Goal: Task Accomplishment & Management: Use online tool/utility

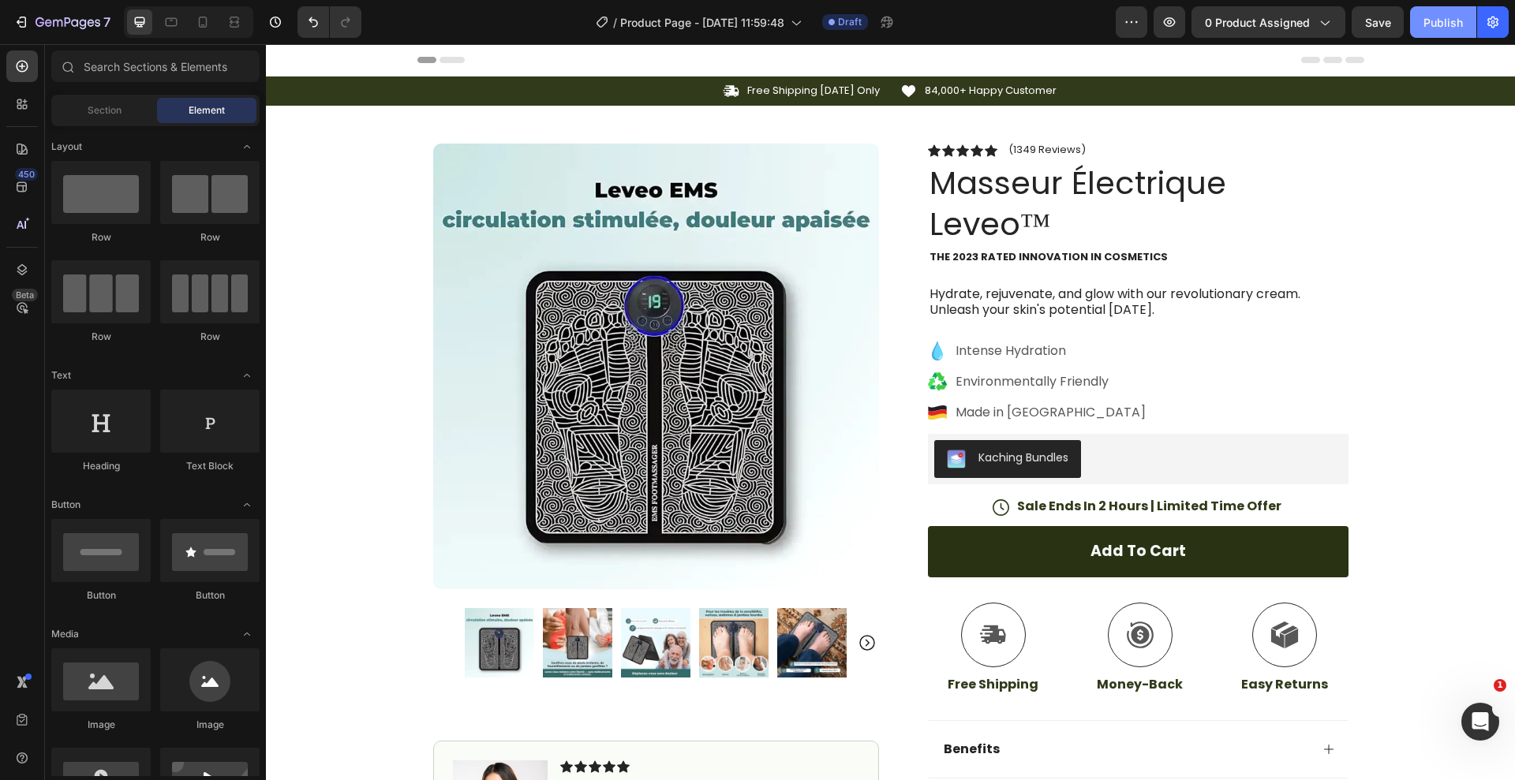
click at [1437, 20] on div "Publish" at bounding box center [1443, 22] width 39 height 17
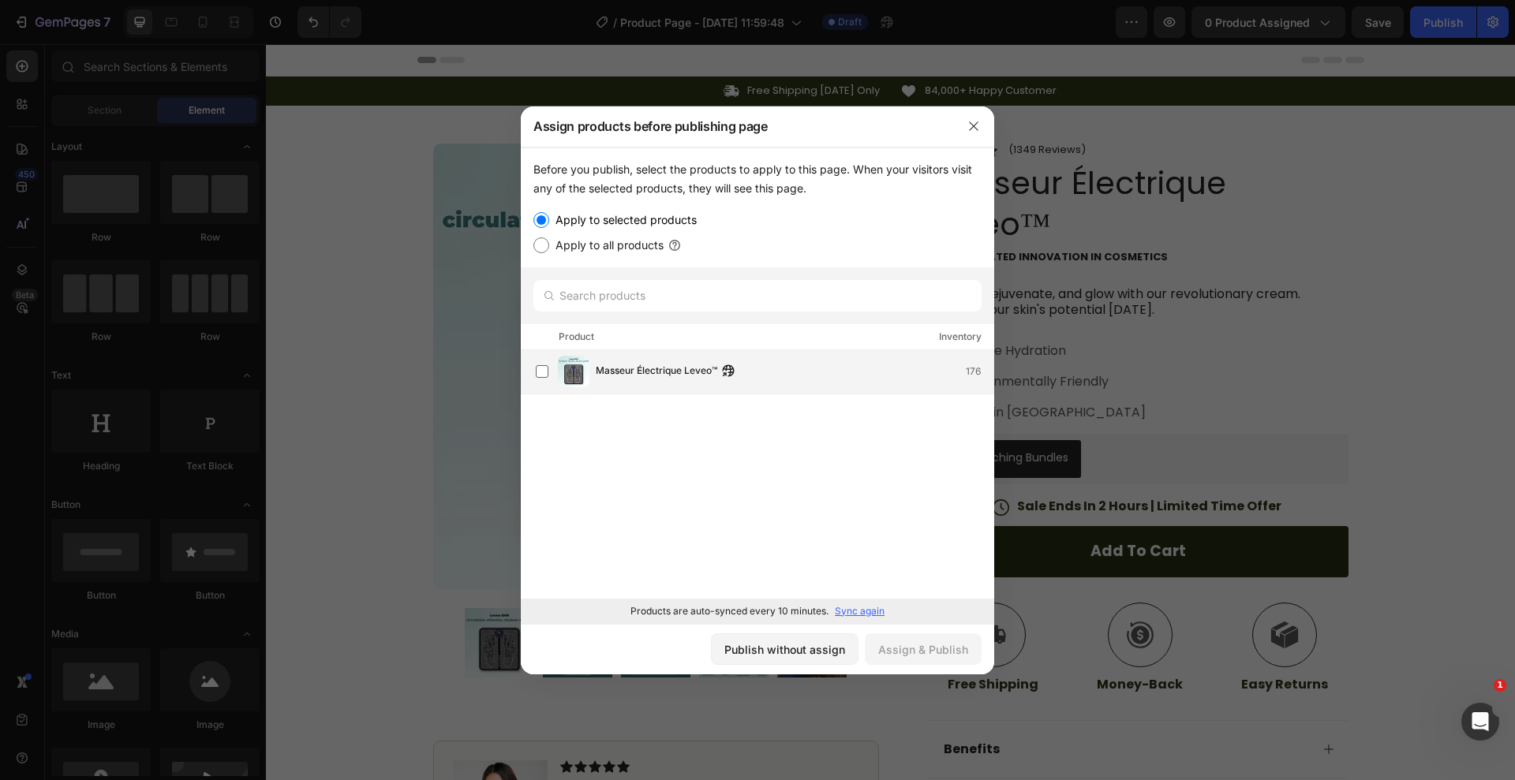
click at [770, 379] on div "Masseur Électrique Leveo™ 176" at bounding box center [795, 371] width 398 height 17
click at [941, 660] on button "Assign & Publish" at bounding box center [923, 650] width 117 height 32
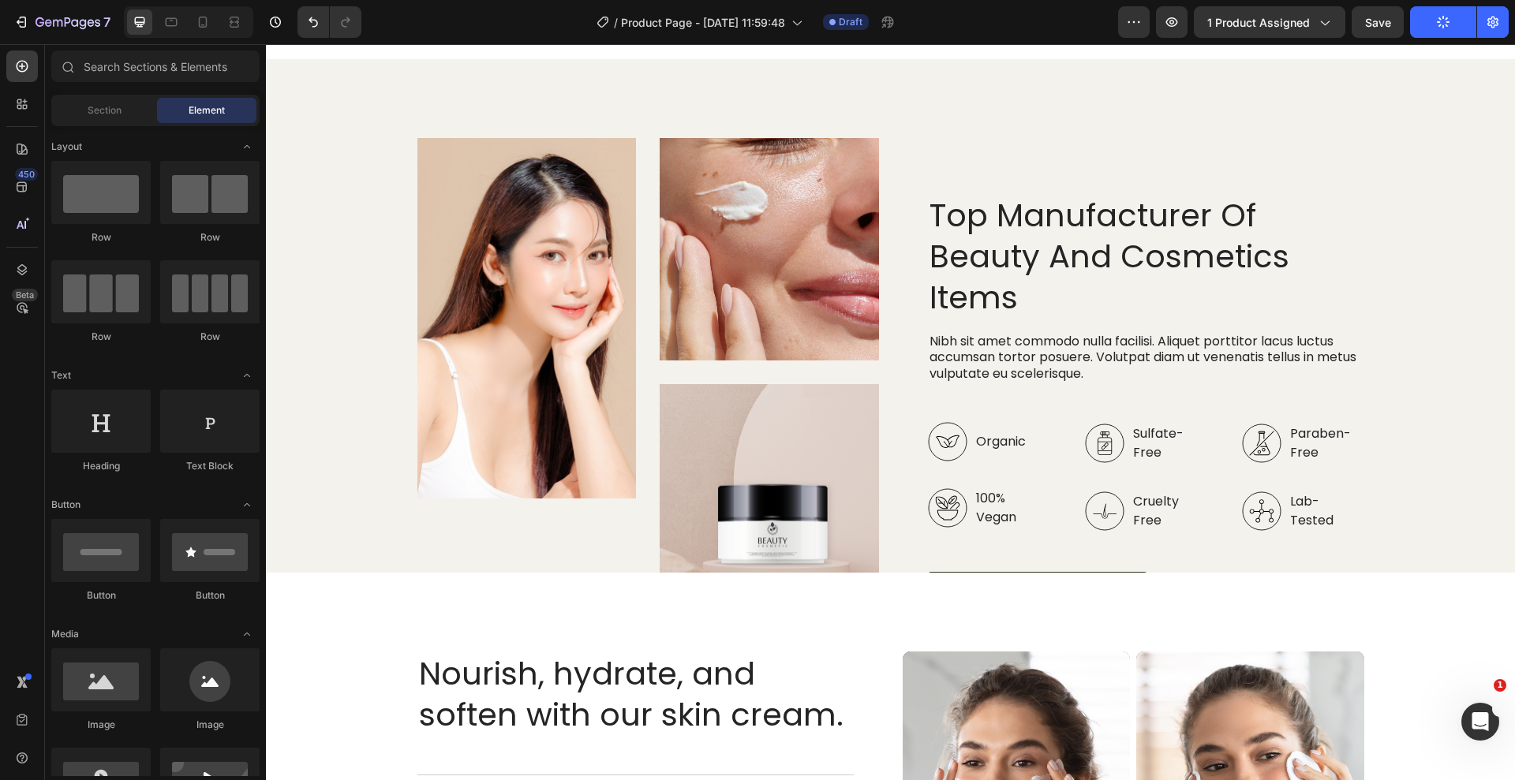
scroll to position [1853, 0]
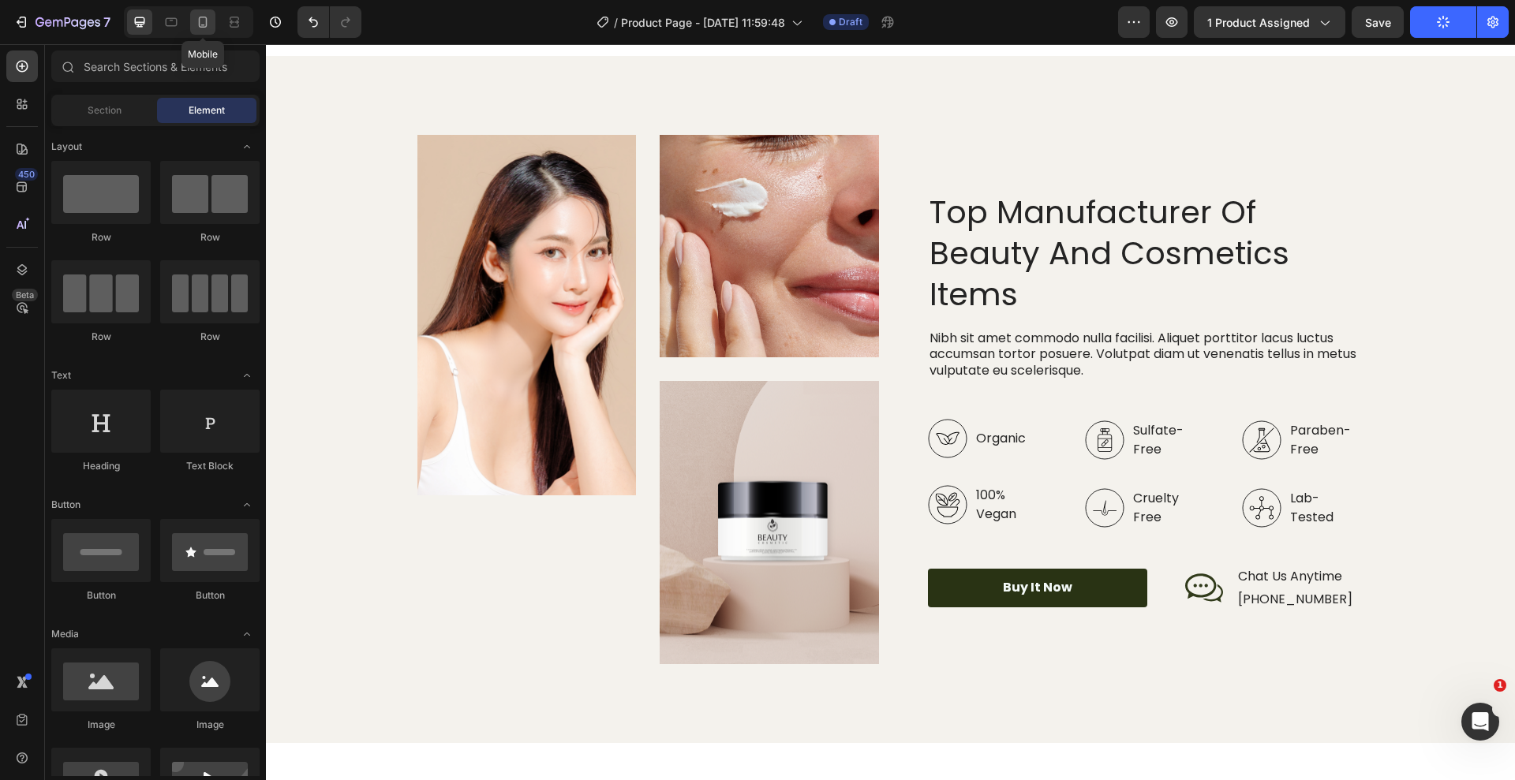
click at [204, 21] on icon at bounding box center [203, 22] width 16 height 16
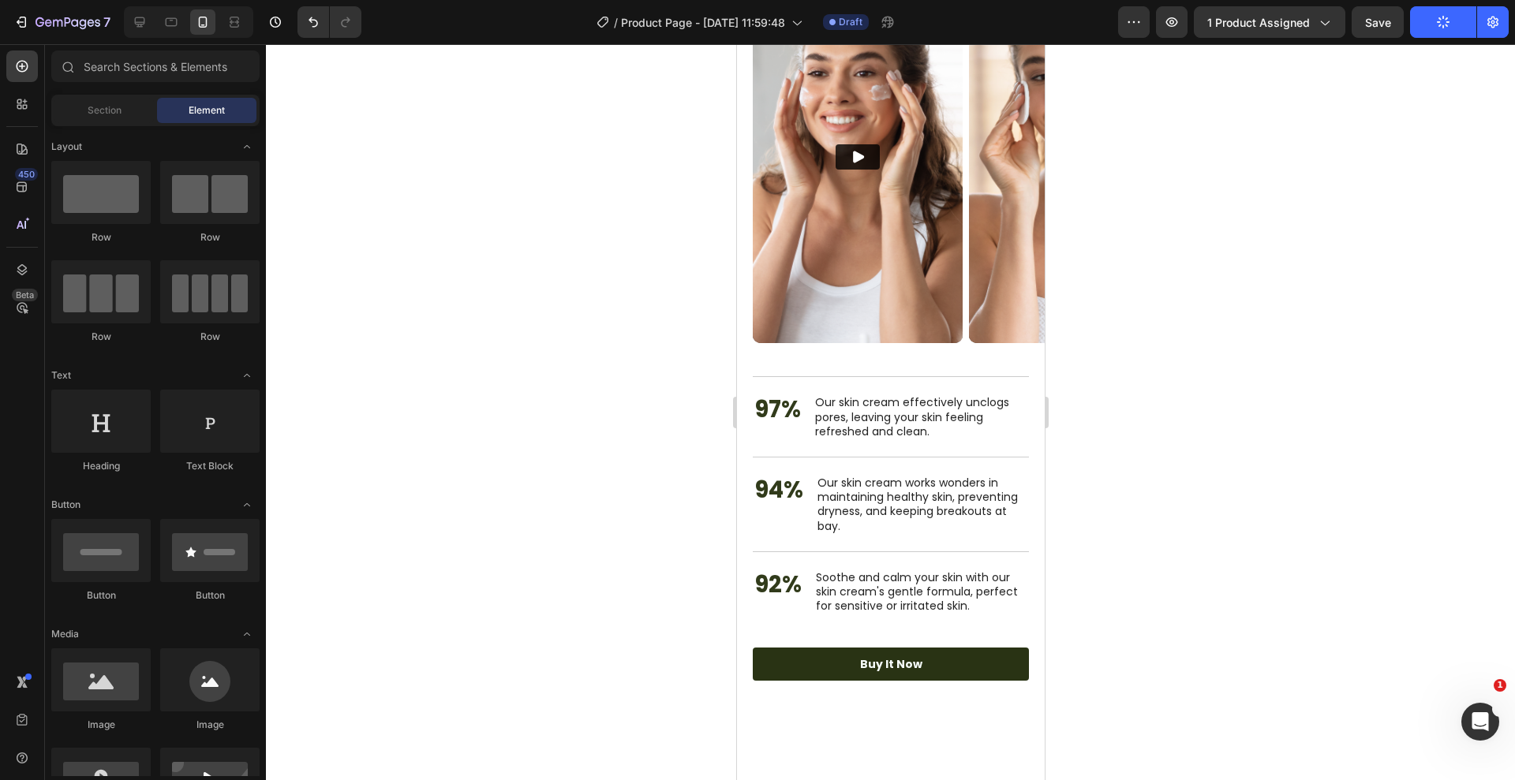
scroll to position [3586, 0]
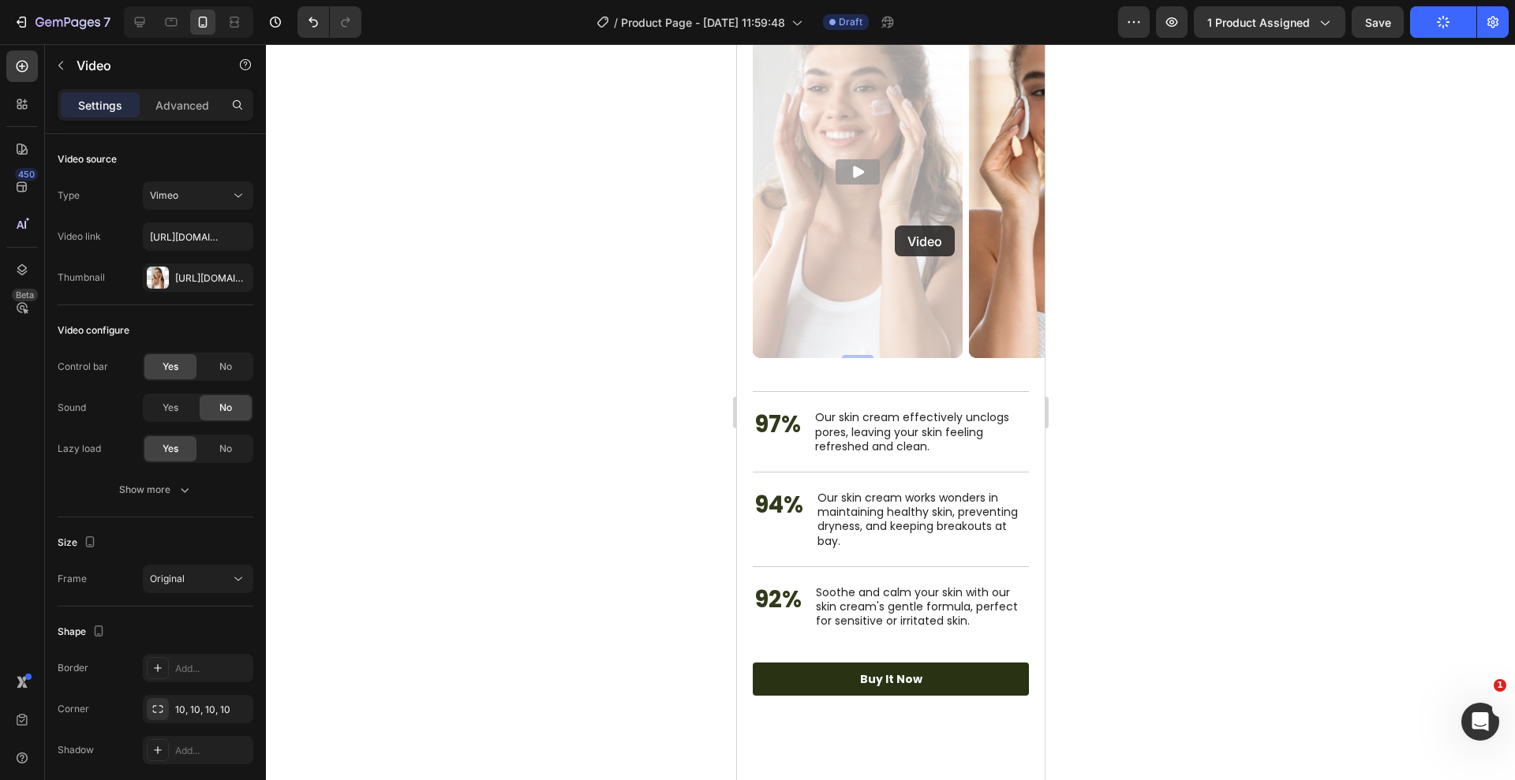
drag, startPoint x: 894, startPoint y: 226, endPoint x: 875, endPoint y: 202, distance: 30.3
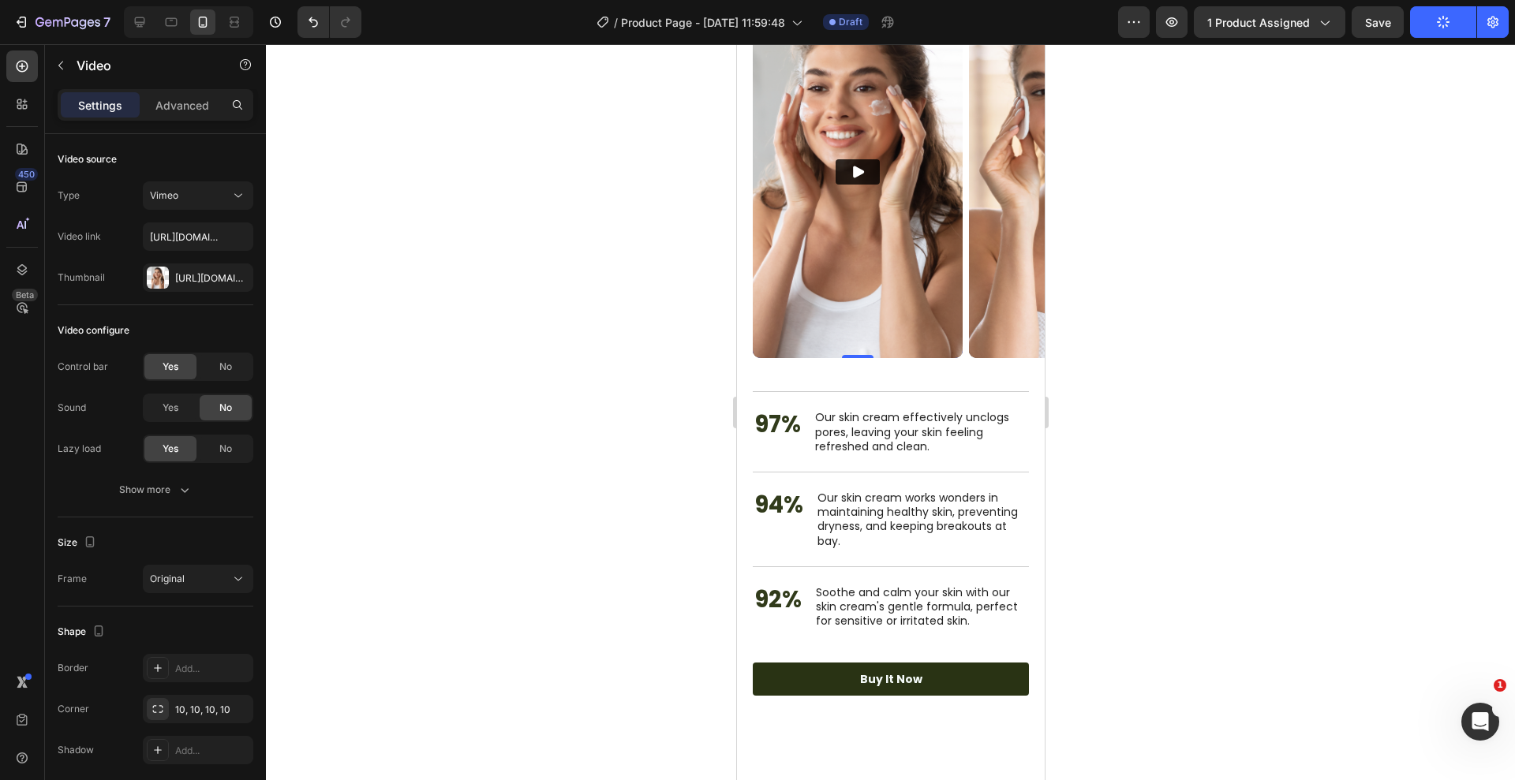
click at [866, 181] on button "Play" at bounding box center [857, 171] width 44 height 25
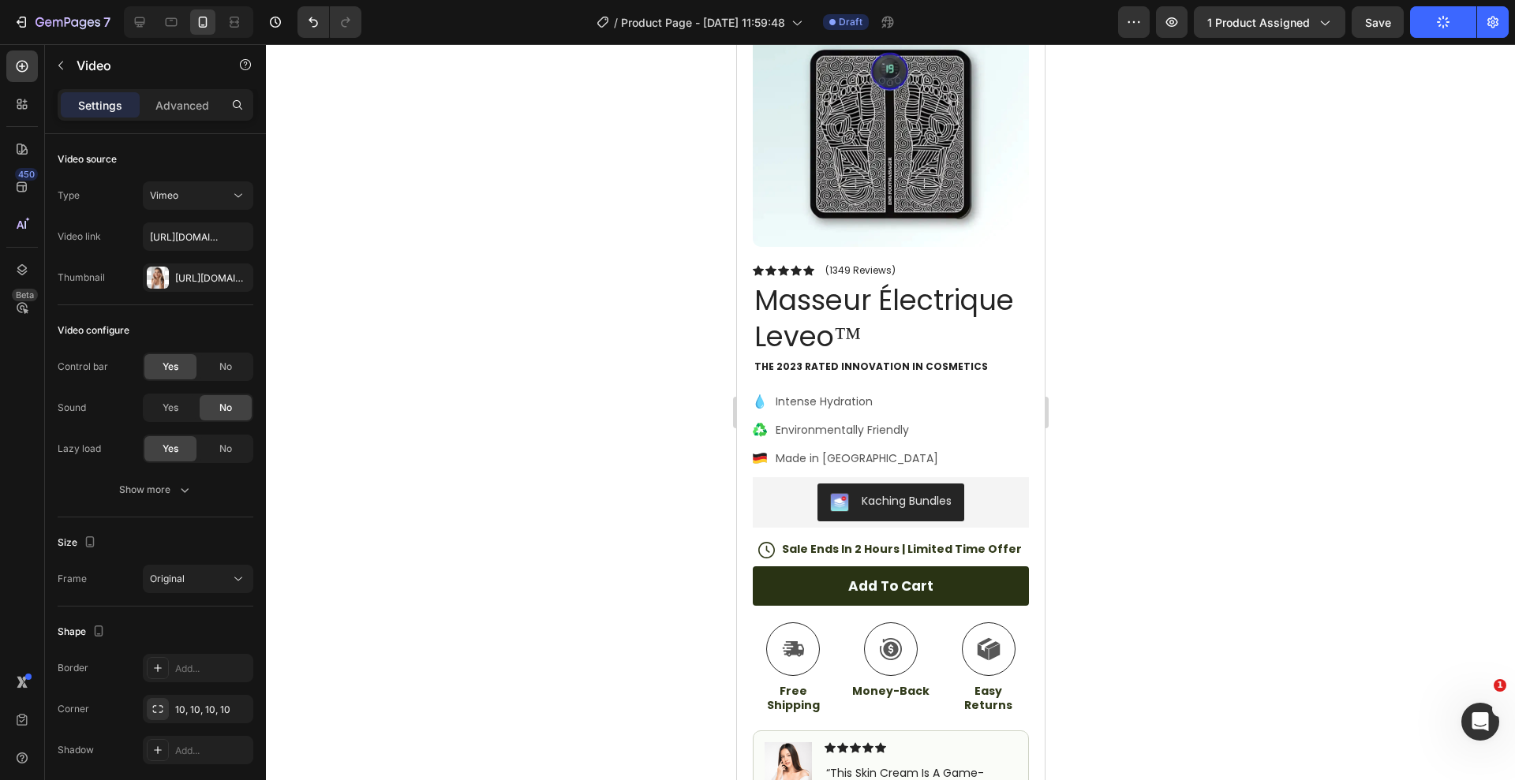
scroll to position [0, 0]
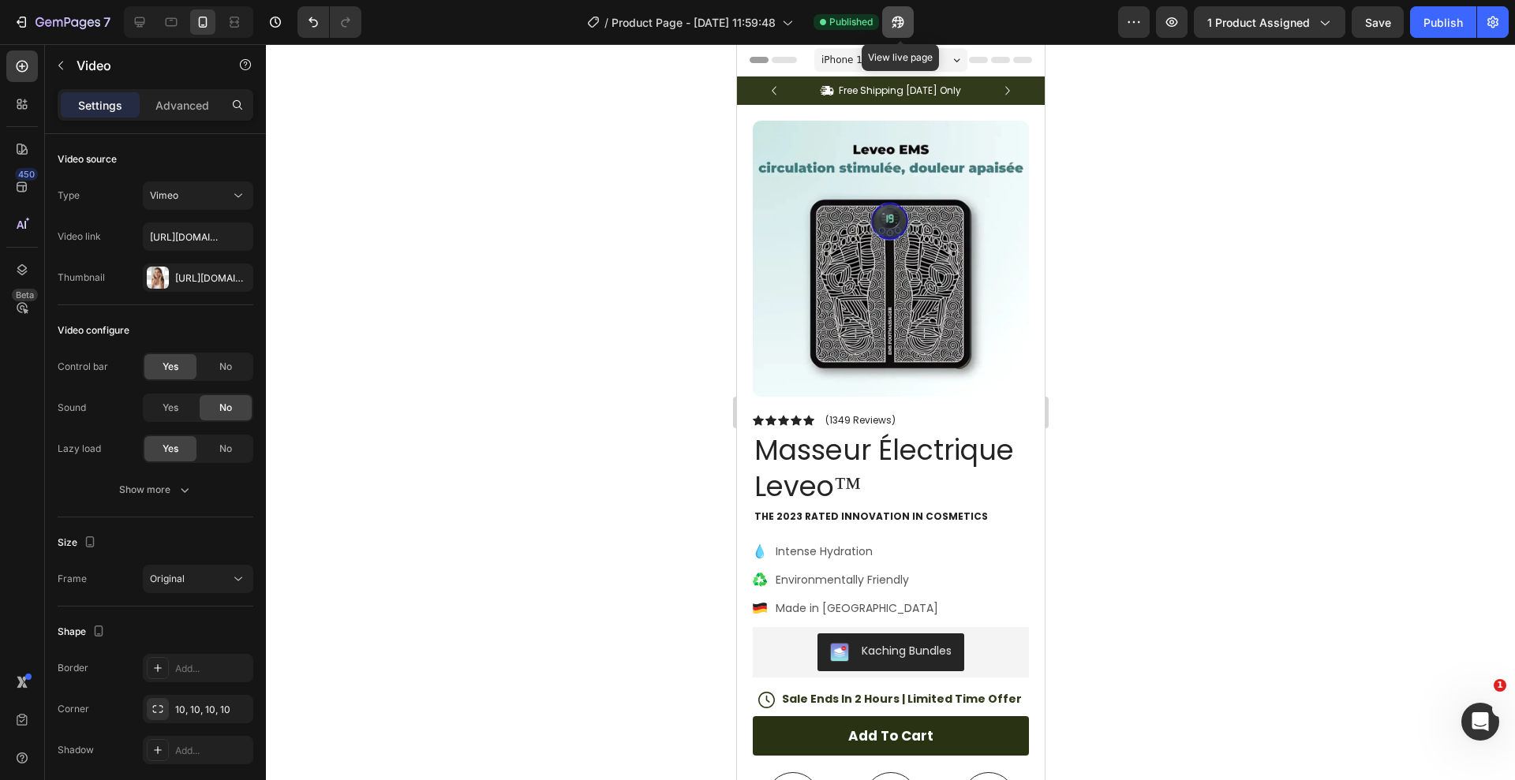
click at [892, 17] on button "button" at bounding box center [898, 22] width 32 height 32
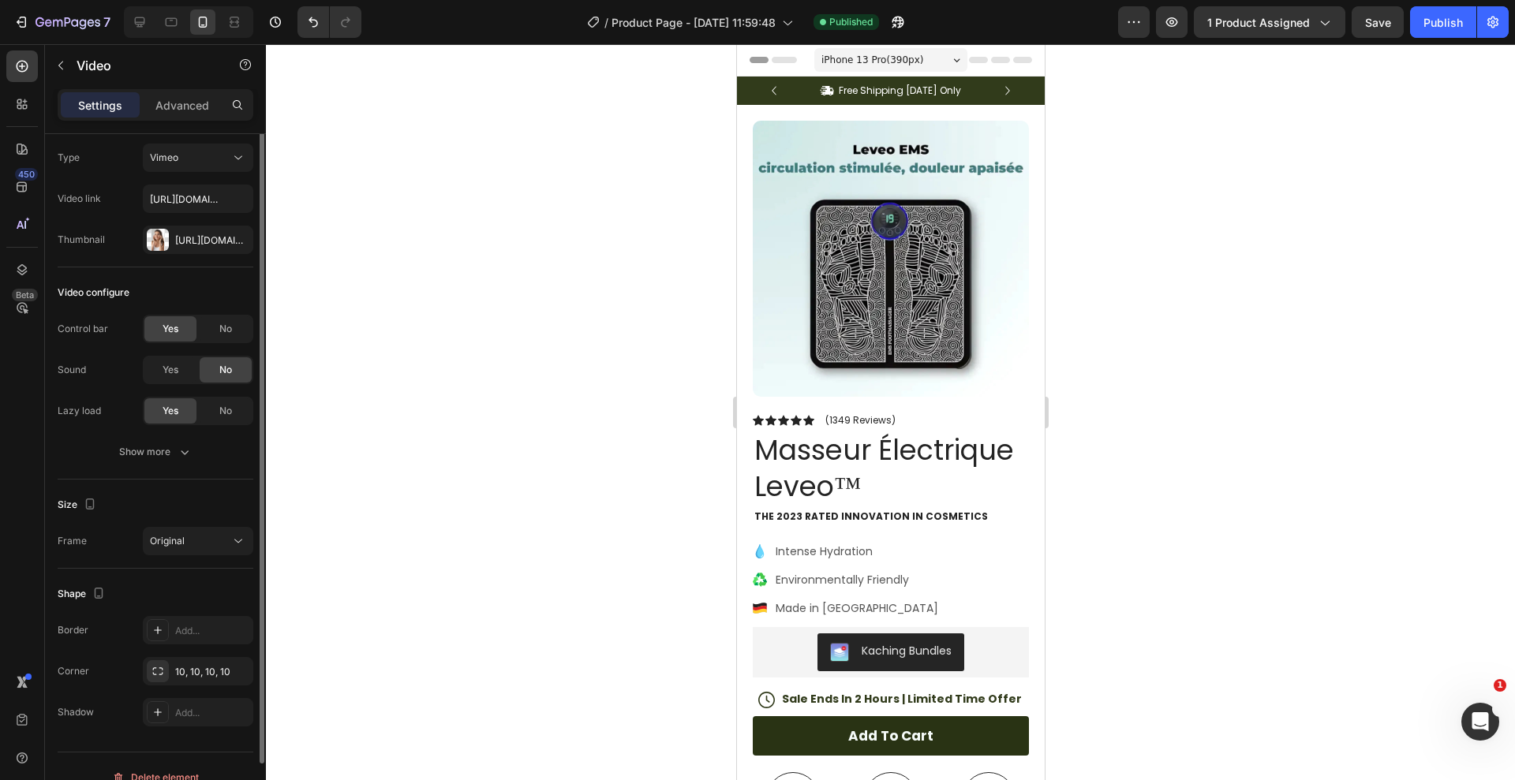
scroll to position [60, 0]
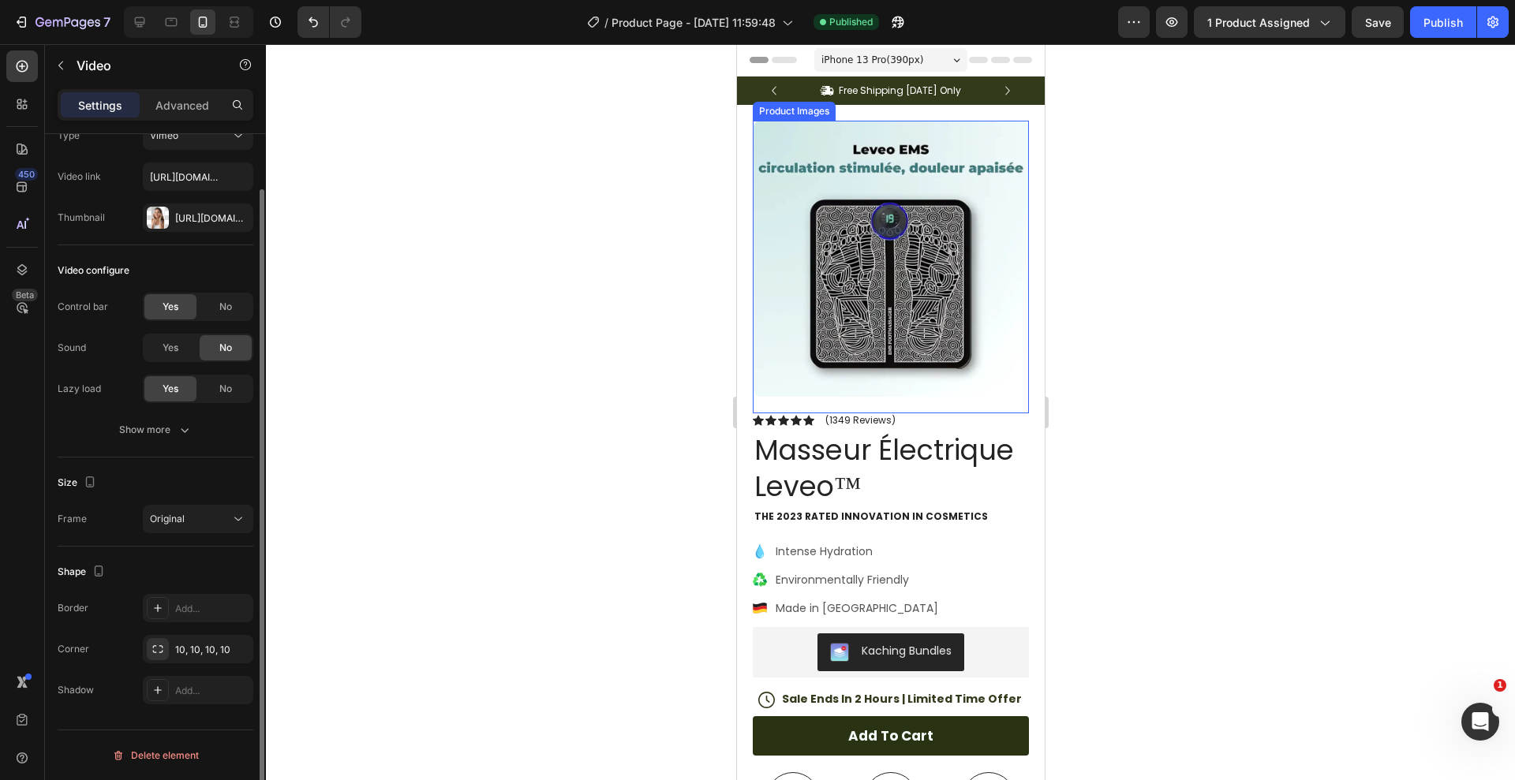
click at [895, 310] on img at bounding box center [890, 259] width 276 height 276
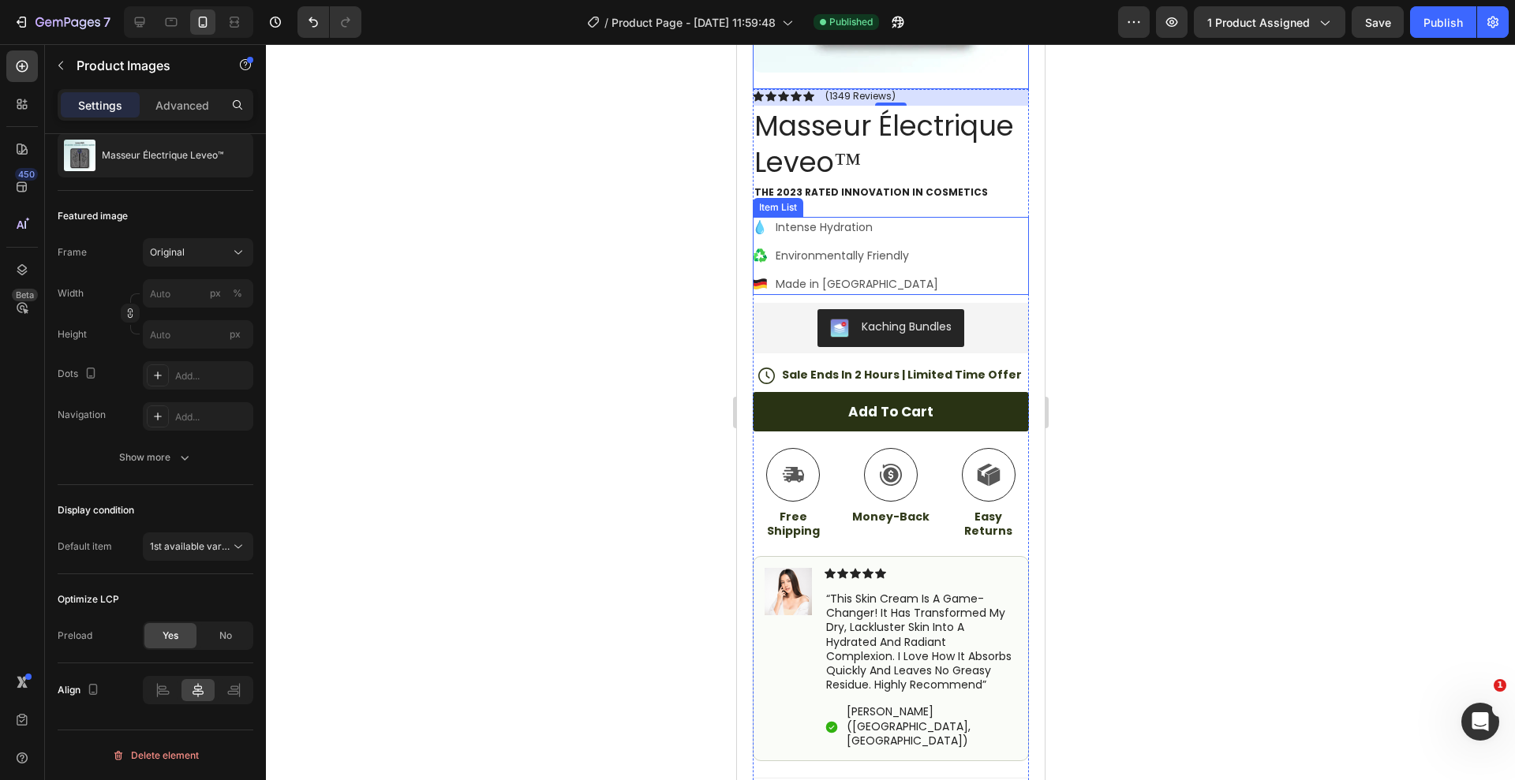
scroll to position [376, 0]
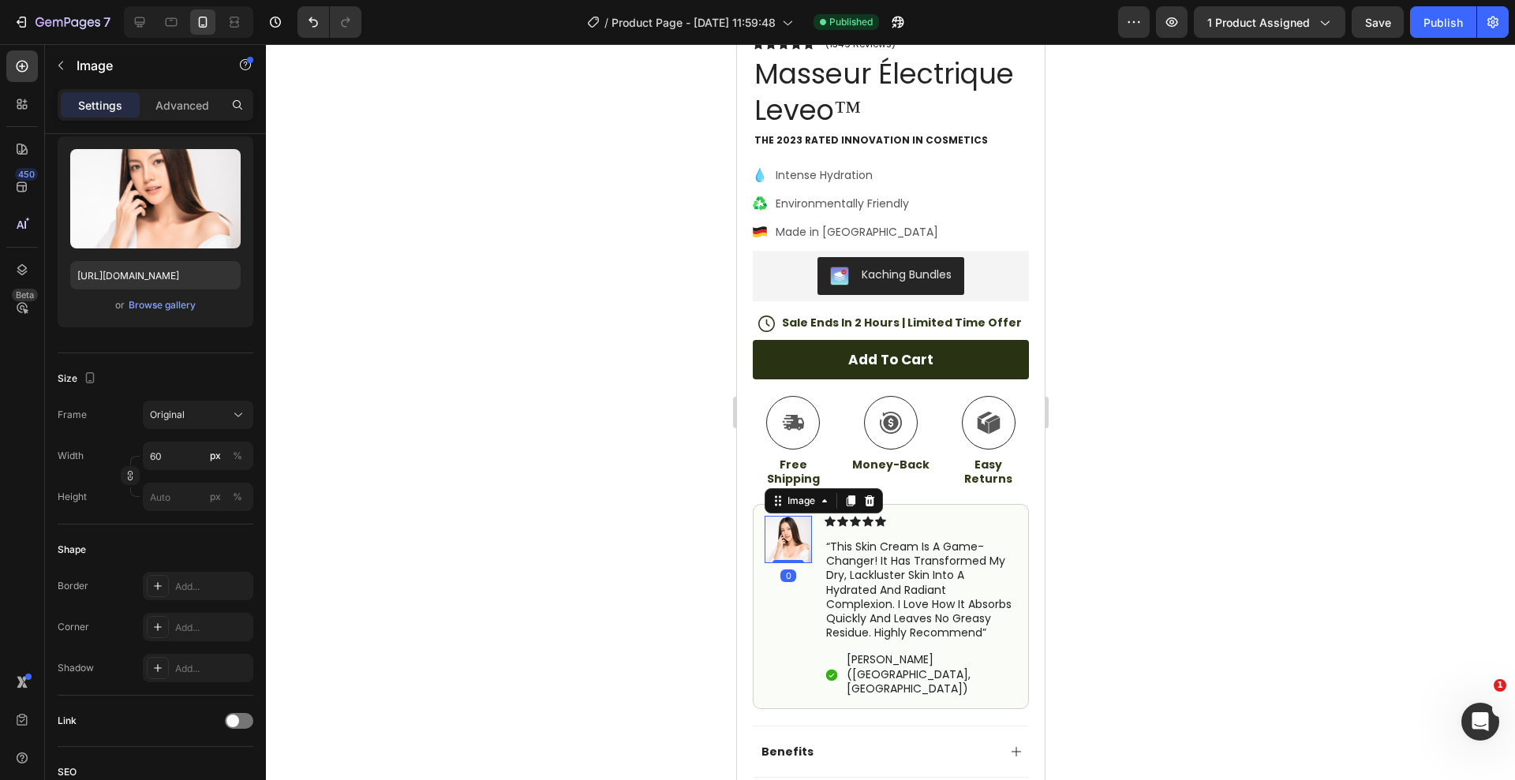
click at [790, 536] on img at bounding box center [787, 539] width 47 height 47
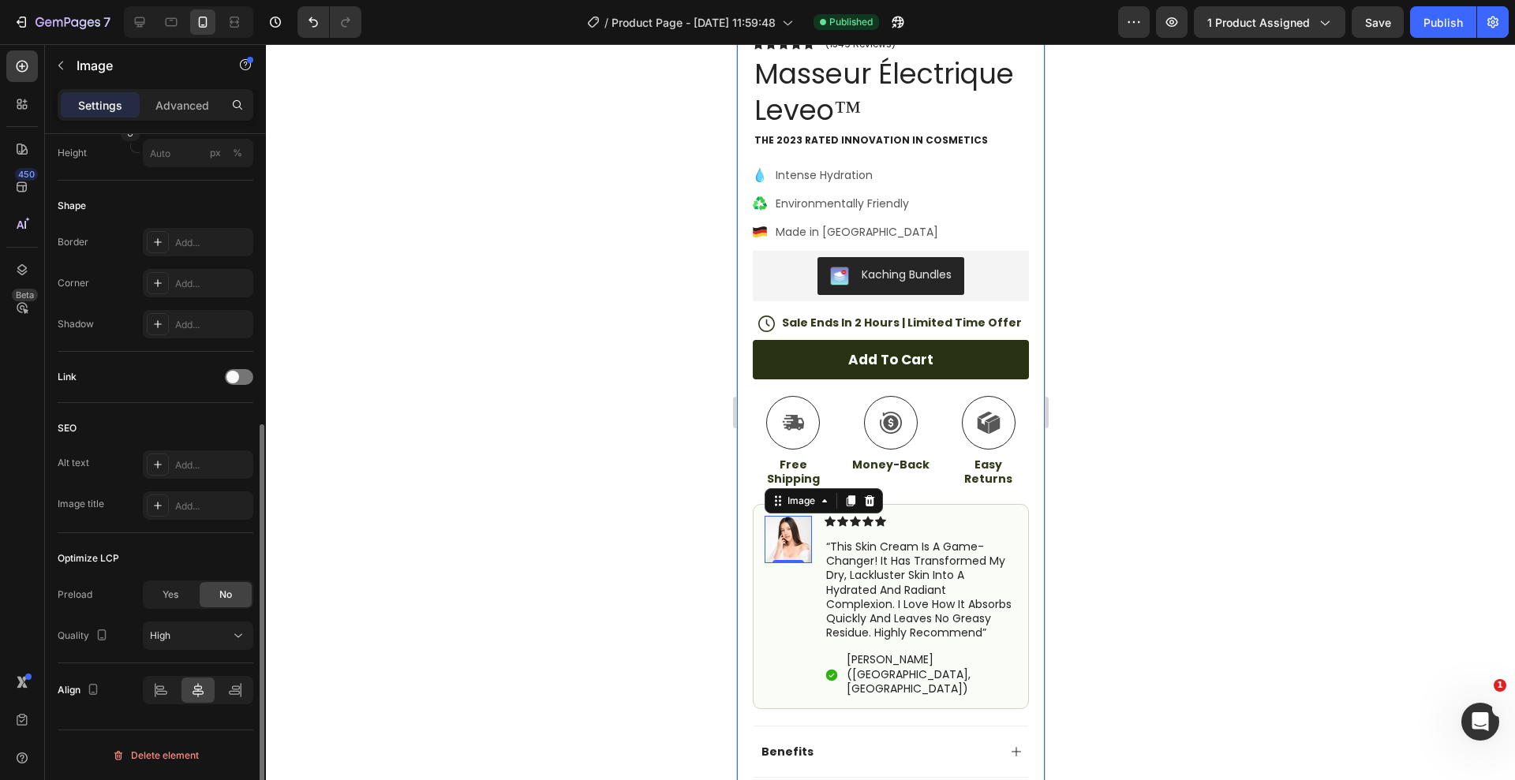
scroll to position [0, 0]
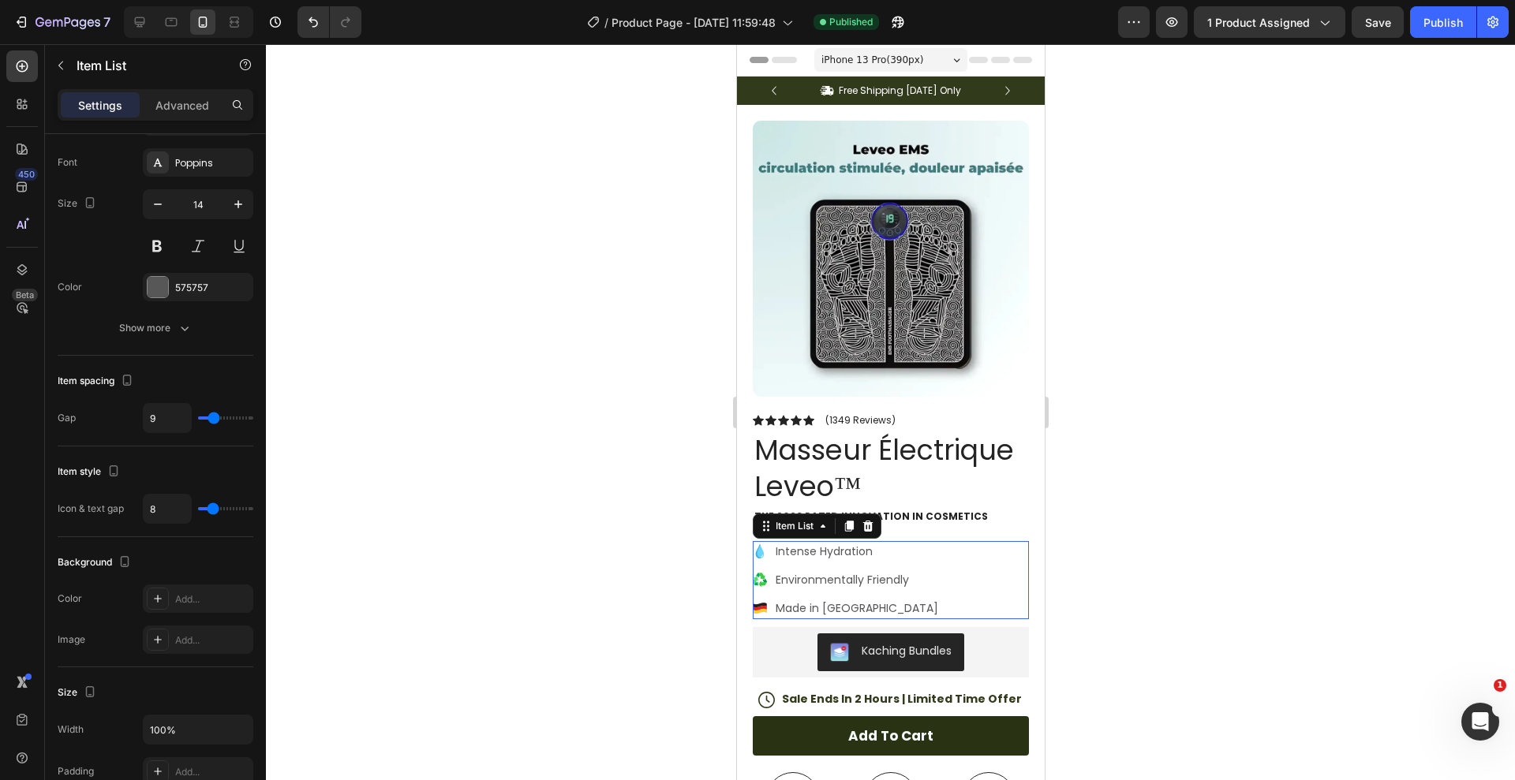
click at [922, 549] on div "Intense Hydration Environmentally Friendly Made in Germany" at bounding box center [890, 580] width 276 height 78
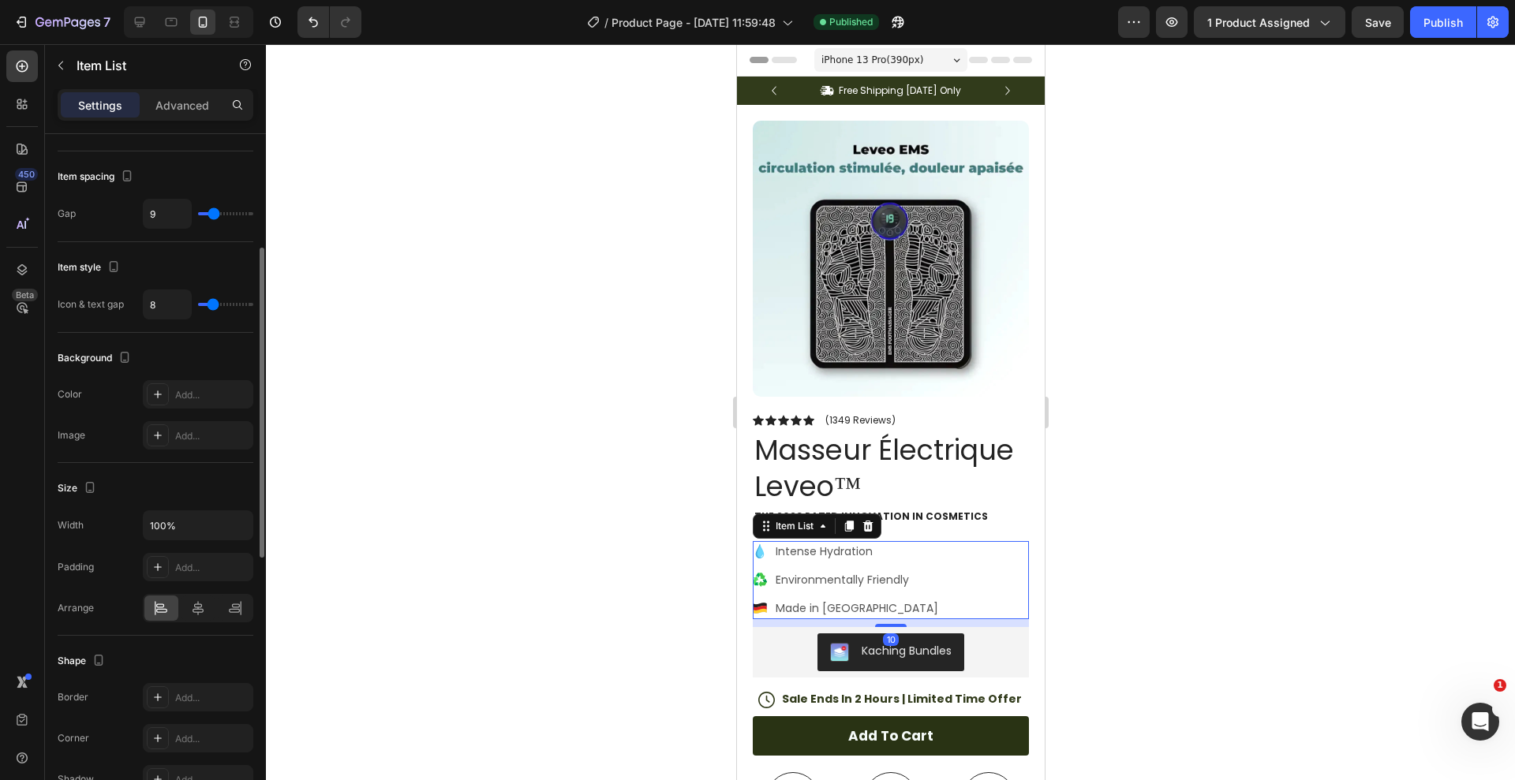
scroll to position [848, 0]
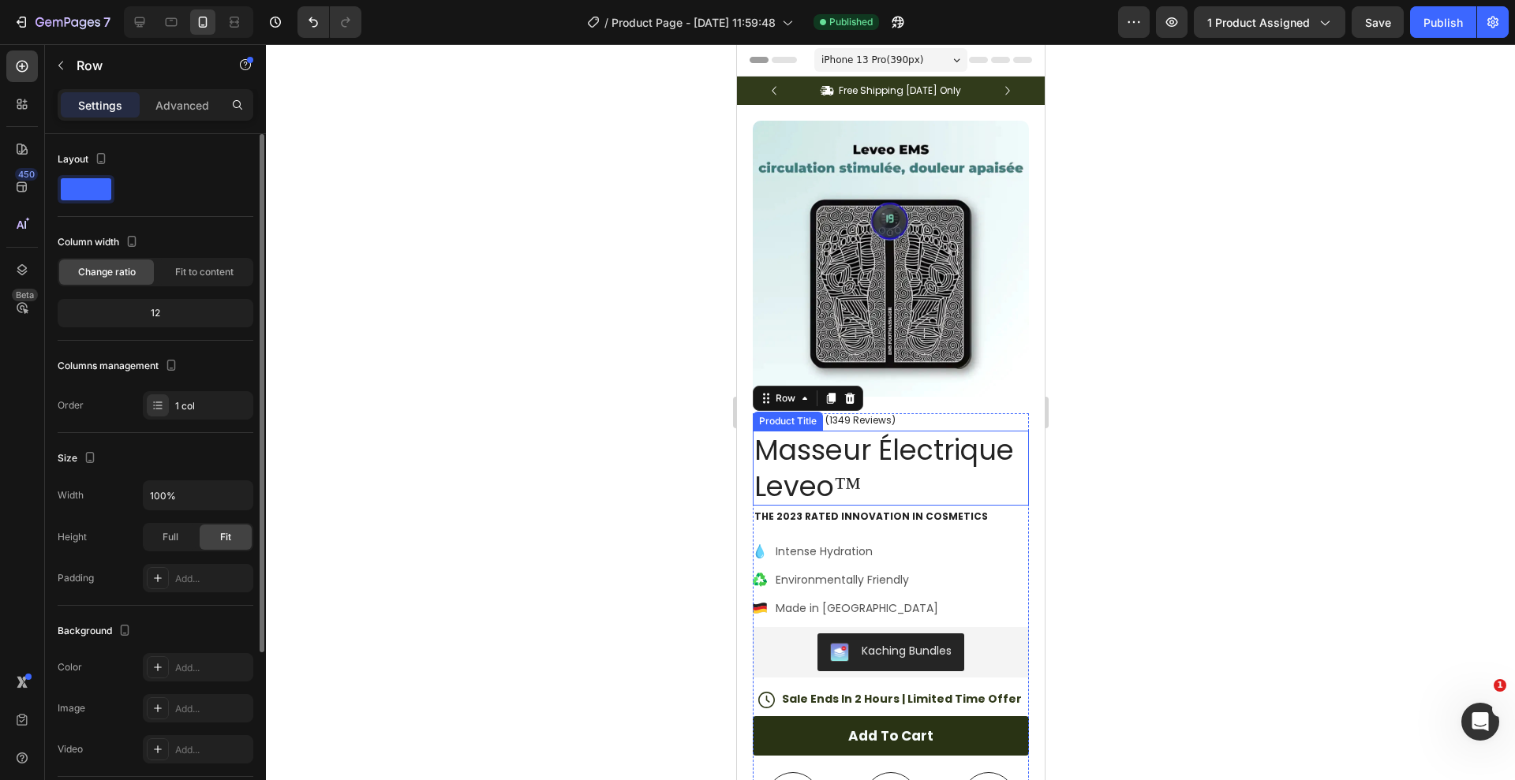
click at [932, 489] on h1 "Masseur Électrique Leveo™" at bounding box center [890, 468] width 276 height 75
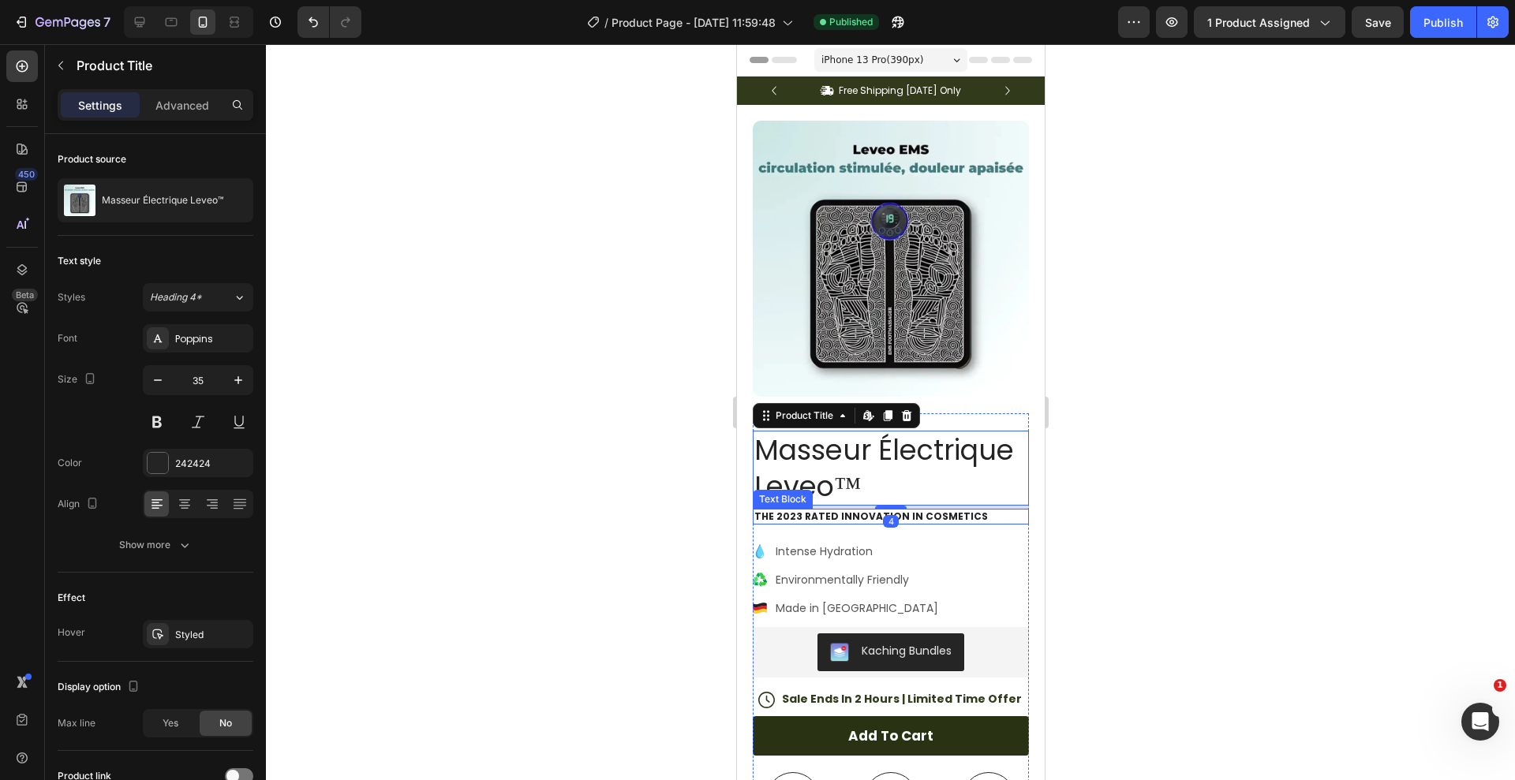
click at [935, 519] on p "The 2023 Rated Innovation in Cosmetics" at bounding box center [890, 517] width 273 height 13
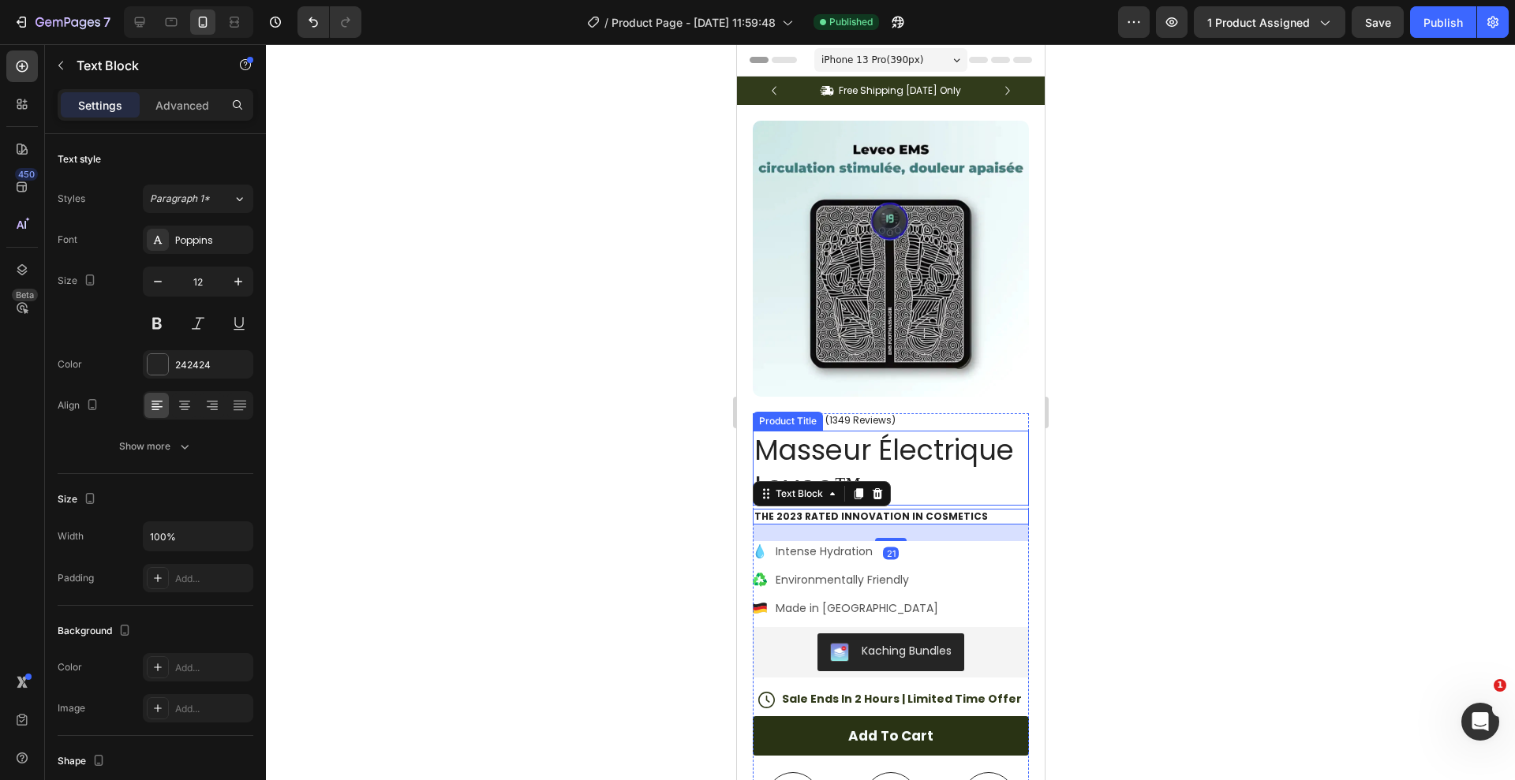
click at [935, 460] on h1 "Masseur Électrique Leveo™" at bounding box center [890, 468] width 276 height 75
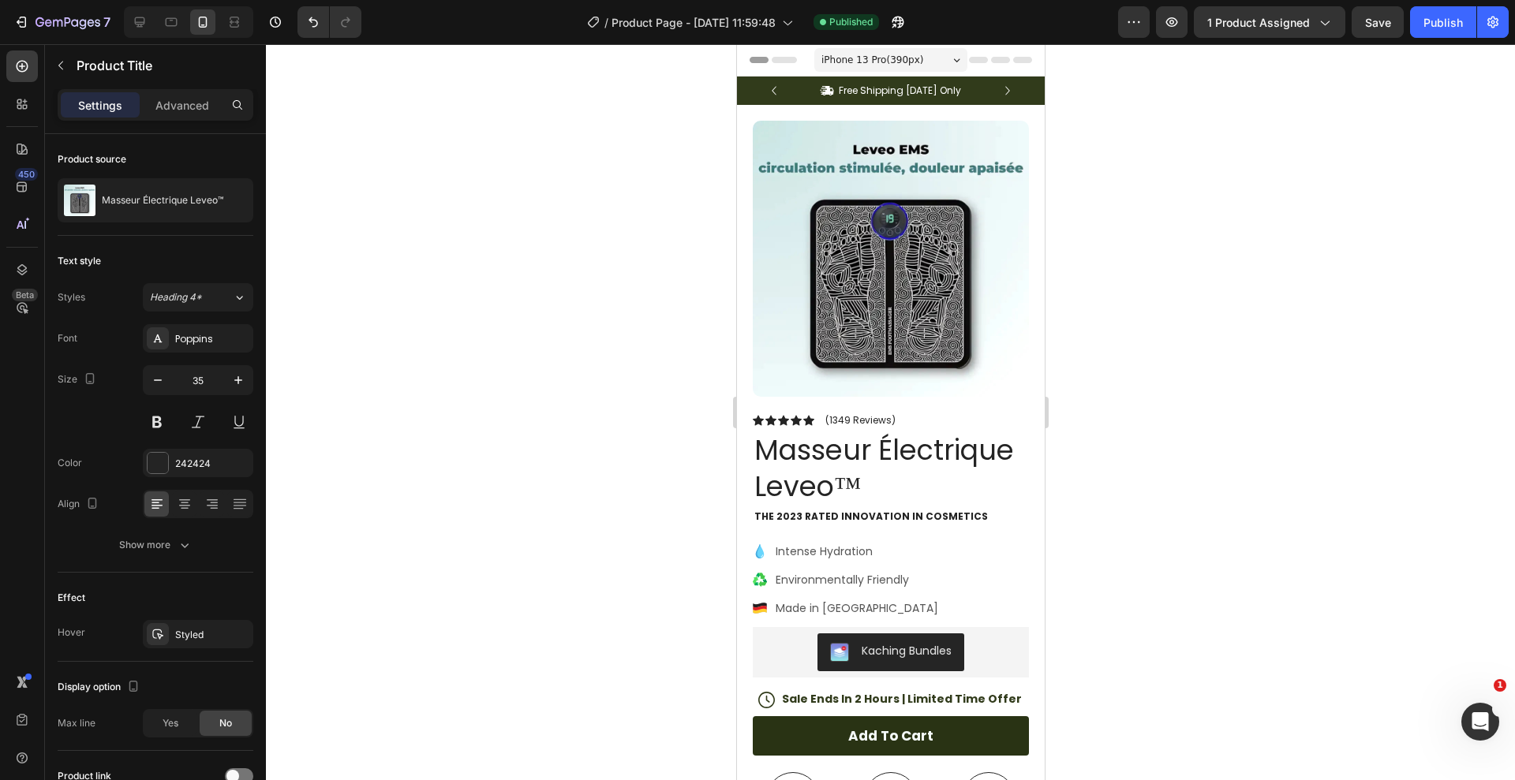
click at [876, 445] on h1 "Masseur Électrique Leveo™" at bounding box center [890, 468] width 276 height 75
click at [870, 471] on h1 "Masseur Électrique Leveo™" at bounding box center [890, 468] width 276 height 75
click at [865, 352] on img at bounding box center [890, 259] width 276 height 276
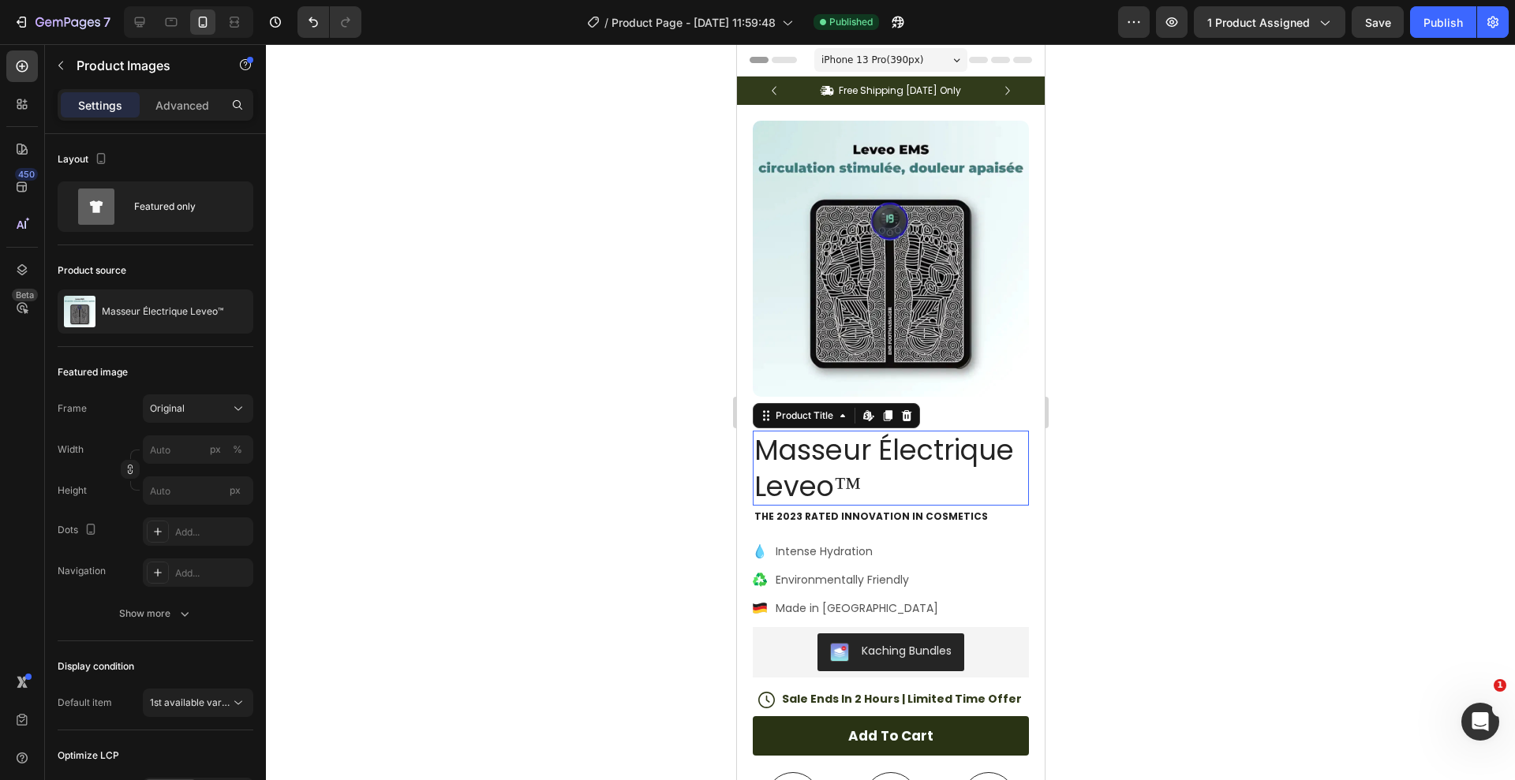
click at [829, 436] on h1 "Masseur Électrique Leveo™" at bounding box center [890, 468] width 276 height 75
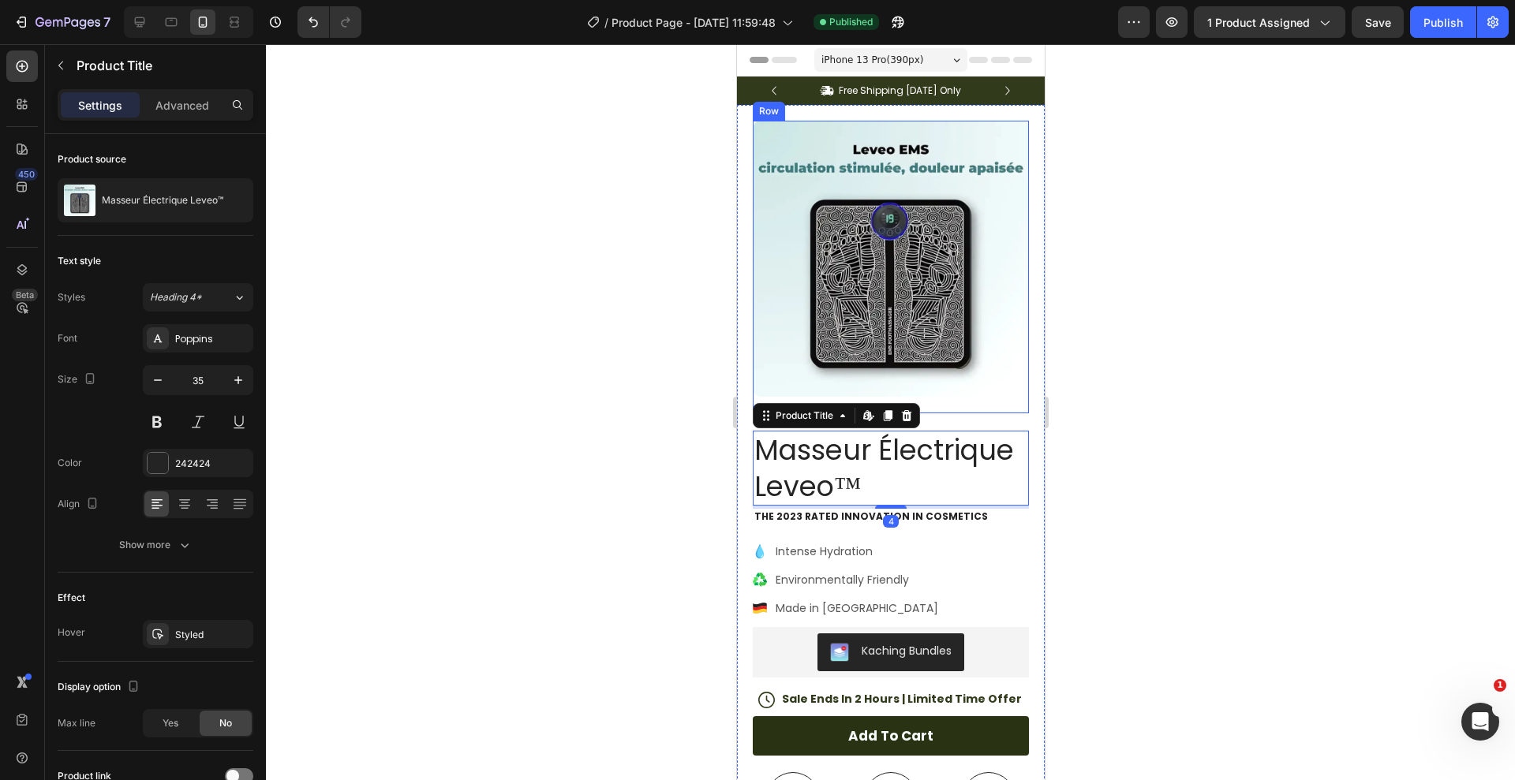
click at [922, 402] on div "Product Images Image Icon Icon Icon Icon Icon Icon List “This skin cream is a g…" at bounding box center [890, 267] width 276 height 293
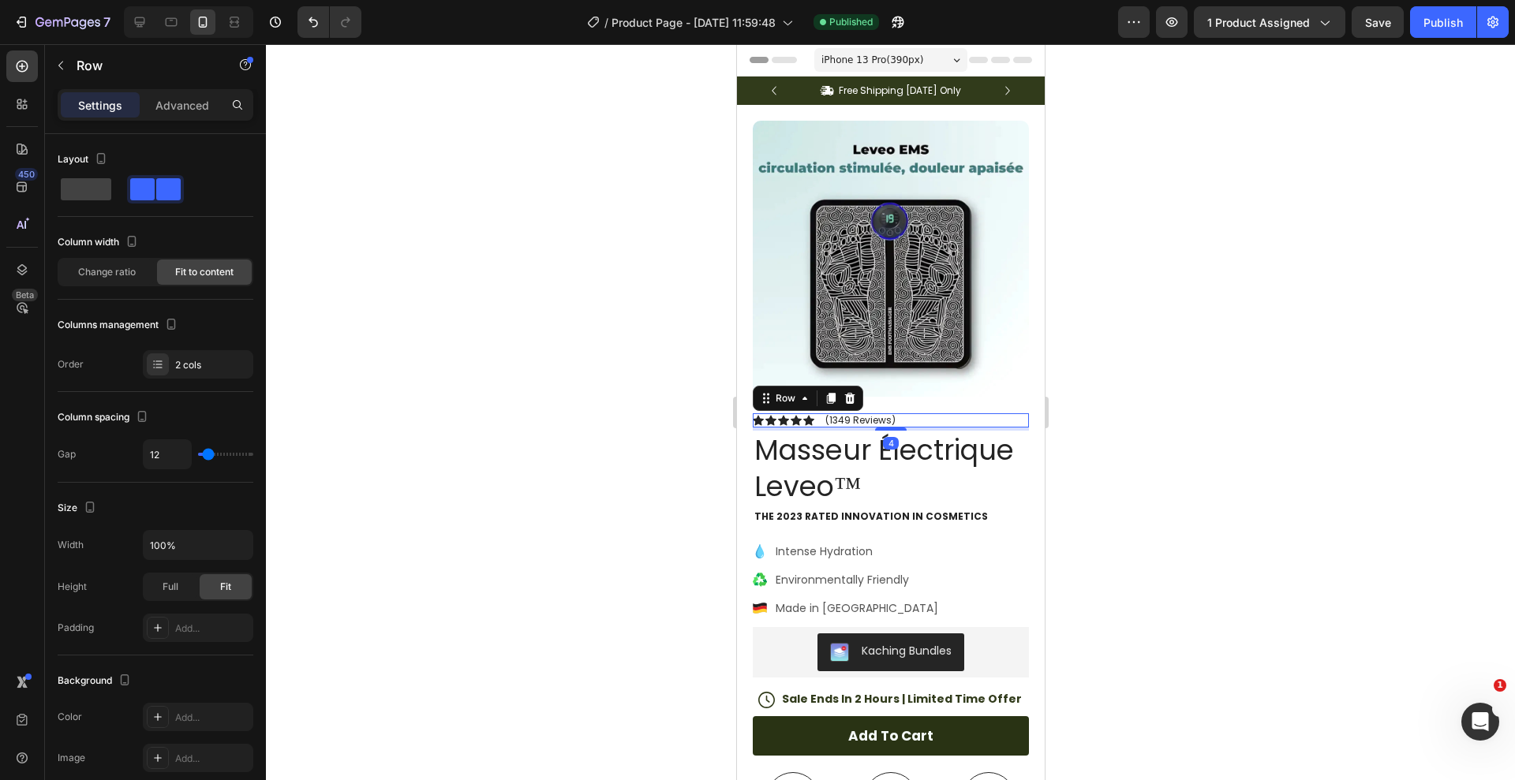
click at [916, 421] on div "Icon Icon Icon Icon Icon Icon List (1349 Reviews) Text Block Row 4" at bounding box center [890, 420] width 276 height 14
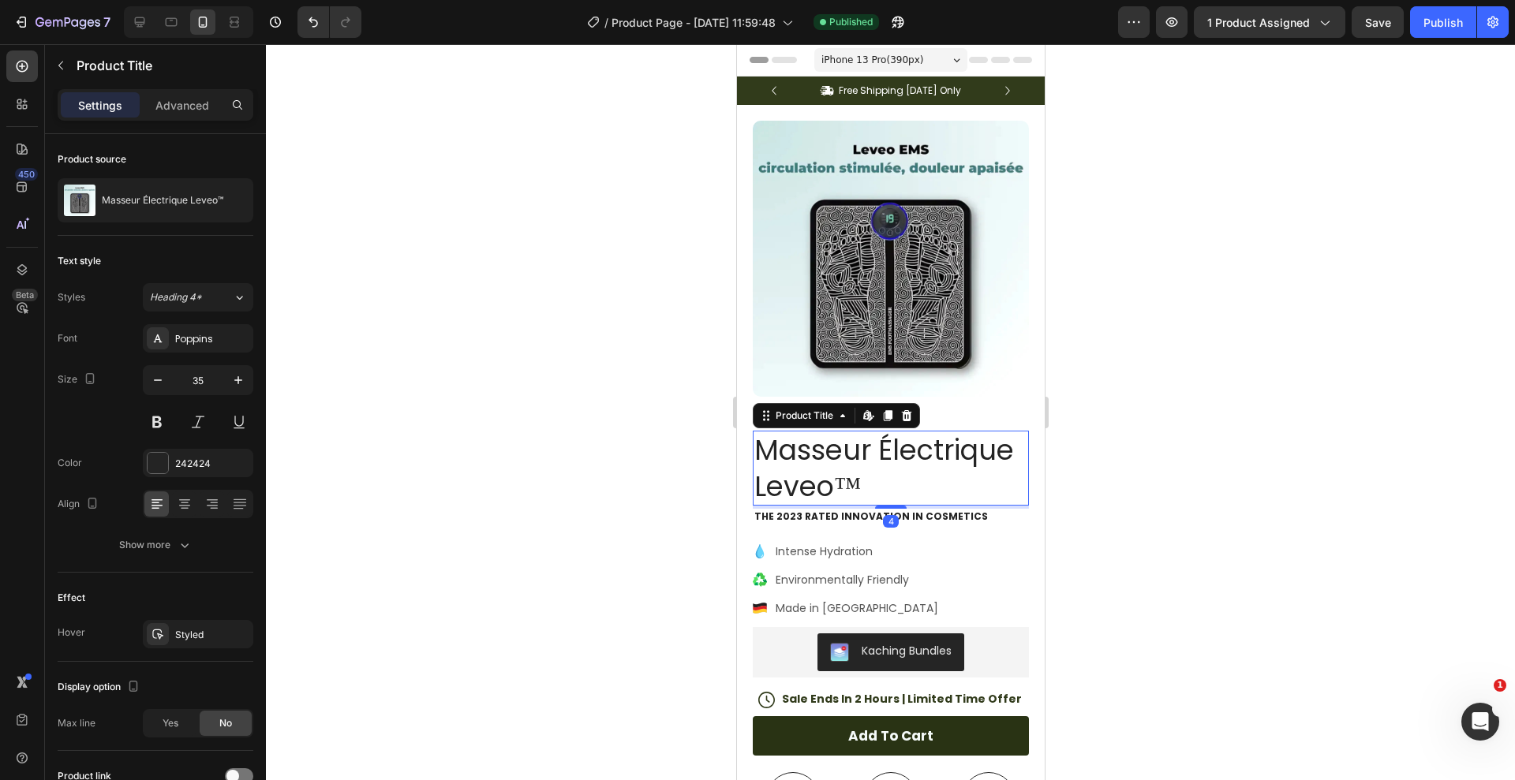
click at [909, 448] on h1 "Masseur Électrique Leveo™" at bounding box center [890, 468] width 276 height 75
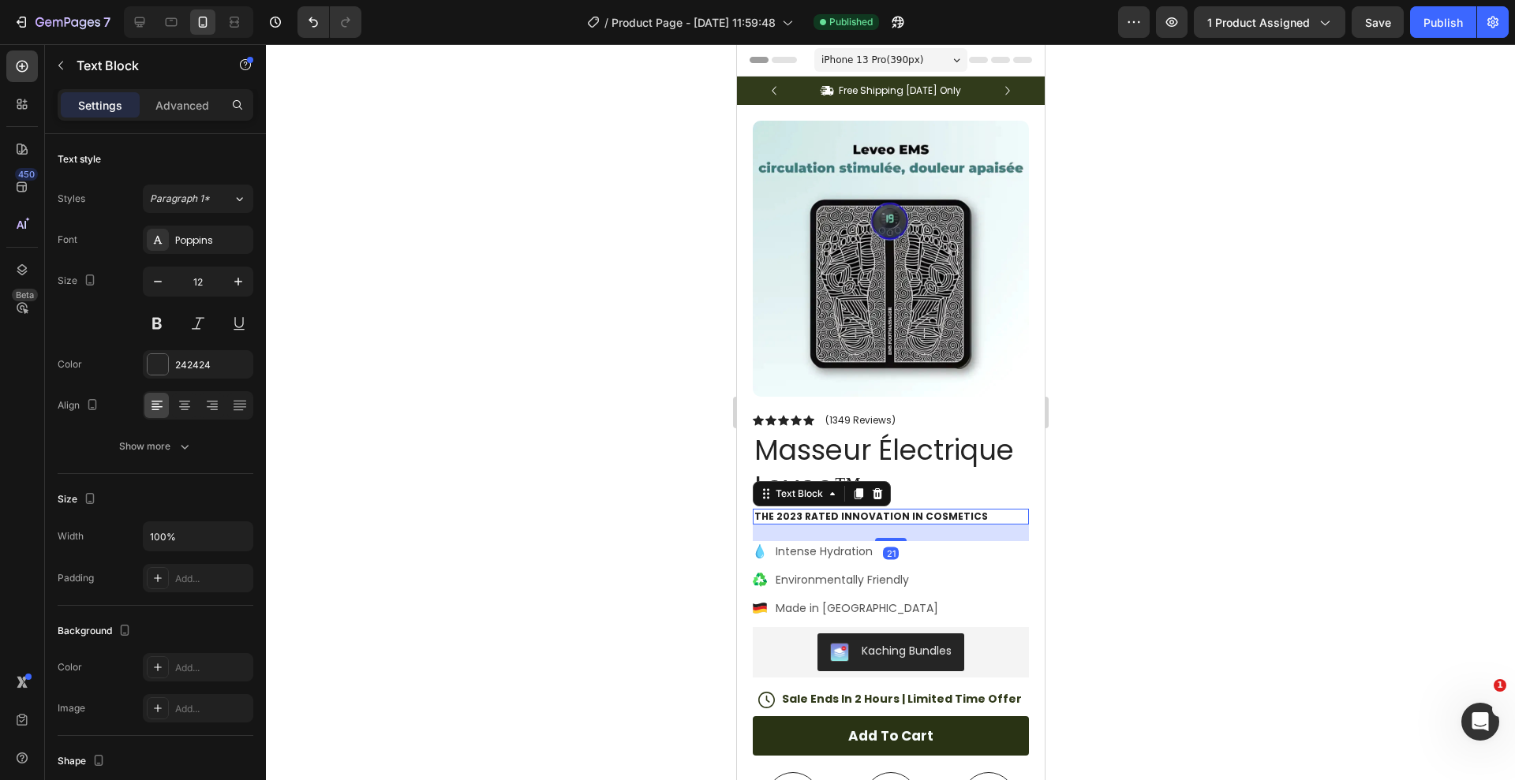
click at [904, 522] on p "The 2023 Rated Innovation in Cosmetics" at bounding box center [890, 517] width 273 height 13
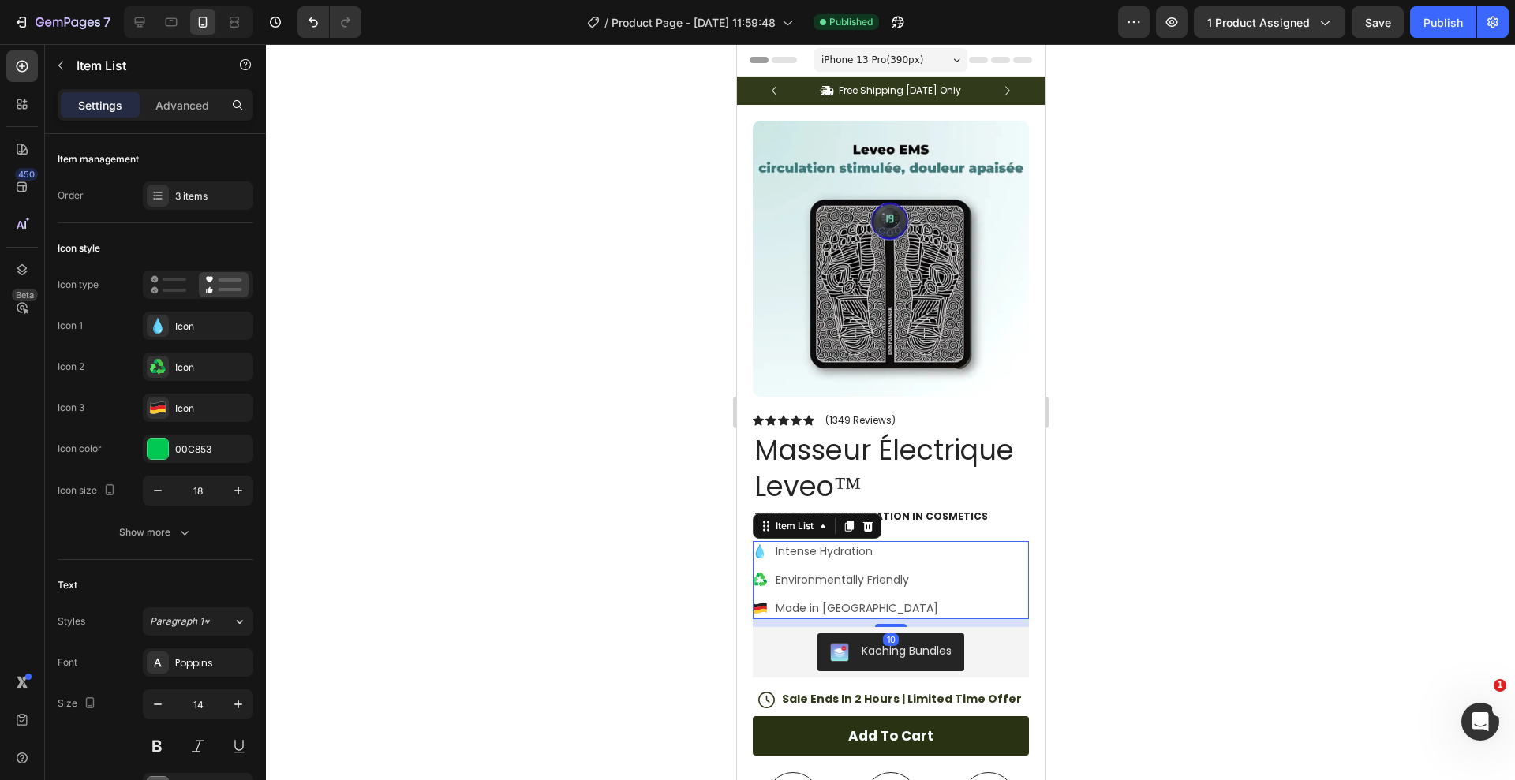
click at [904, 555] on p "Intense Hydration" at bounding box center [856, 552] width 163 height 17
click at [902, 570] on div "Environmentally Friendly" at bounding box center [856, 580] width 167 height 21
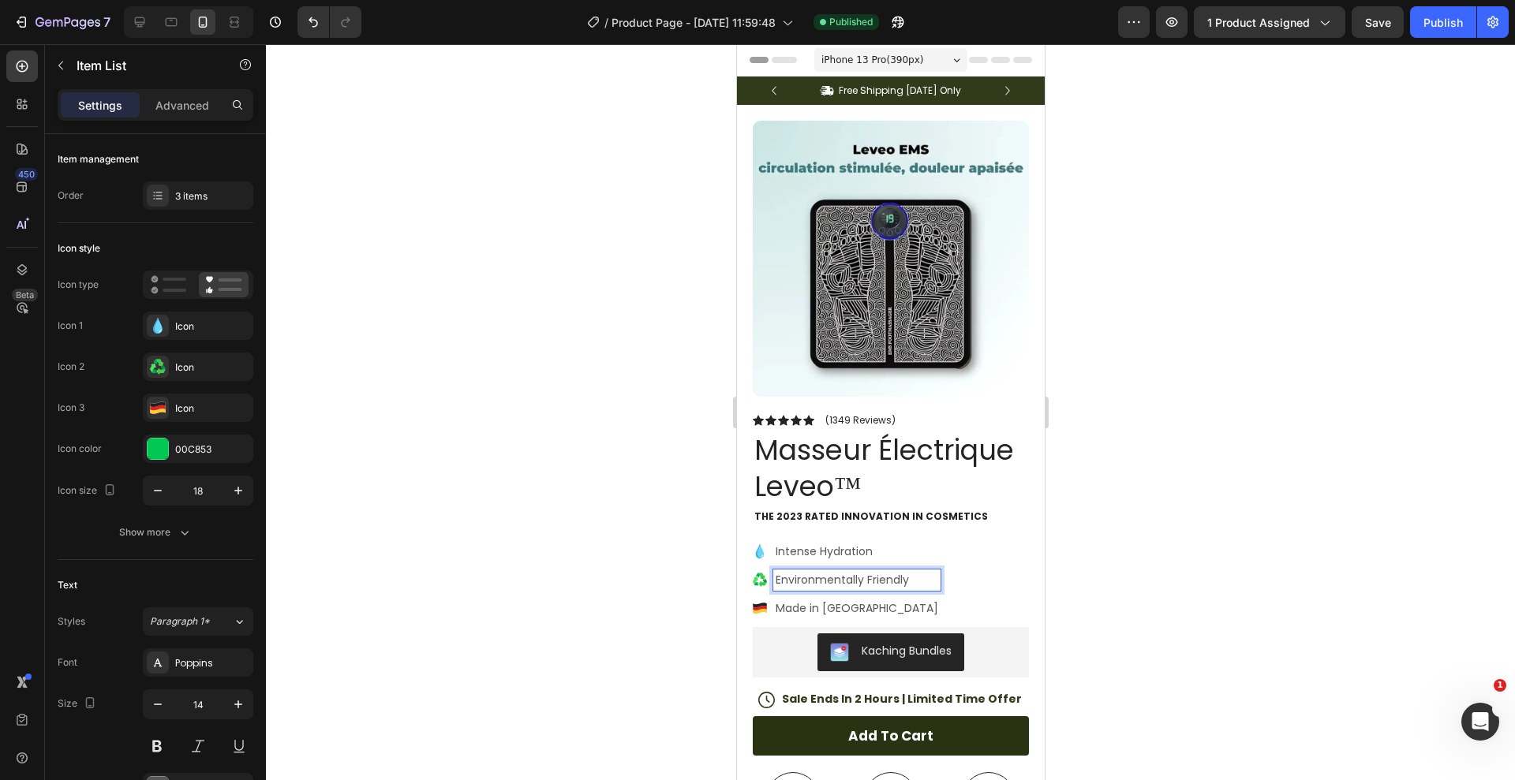
click at [968, 585] on div "Intense Hydration Environmentally Friendly Made in Germany" at bounding box center [890, 580] width 276 height 78
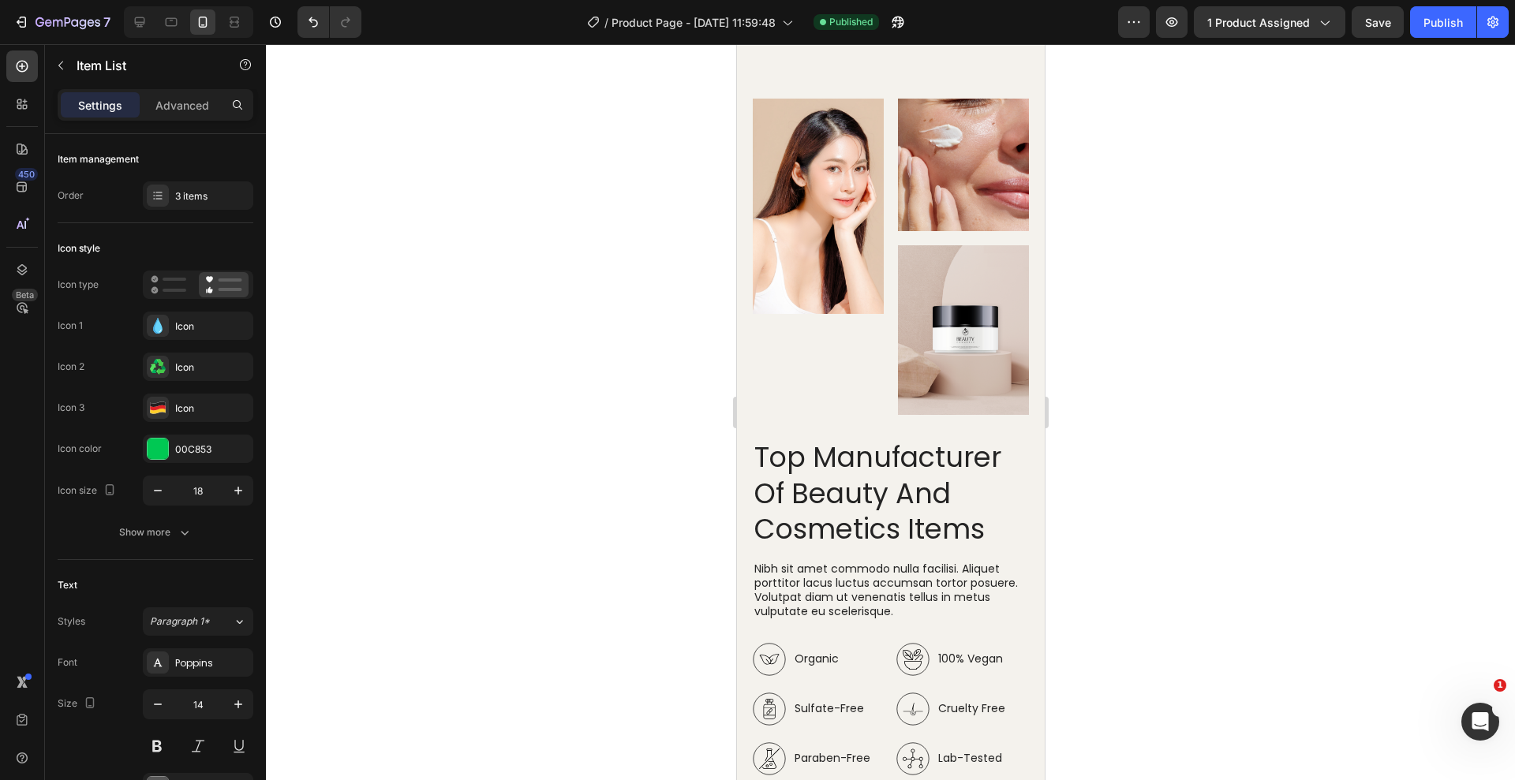
scroll to position [2204, 0]
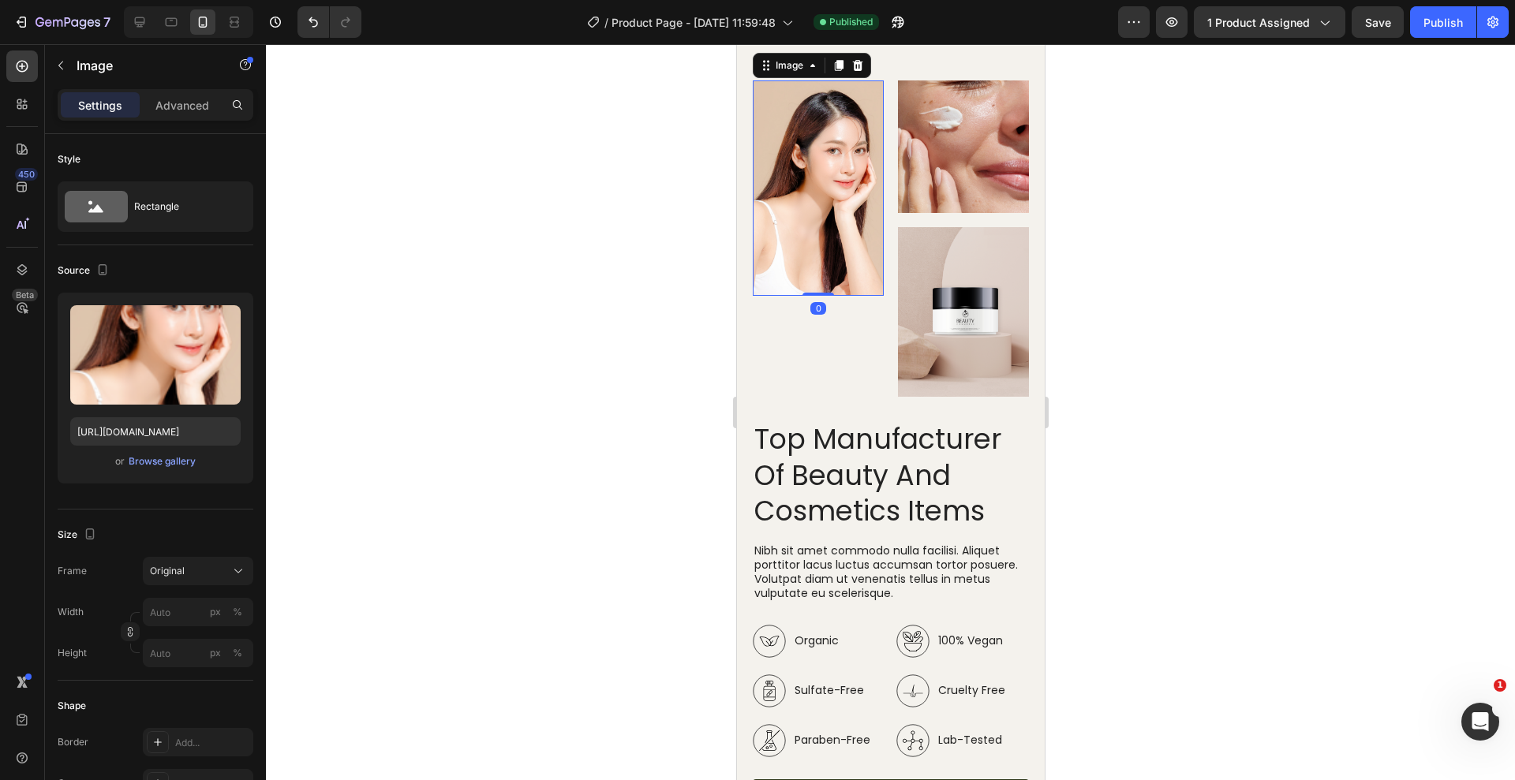
click at [840, 296] on img at bounding box center [817, 187] width 131 height 215
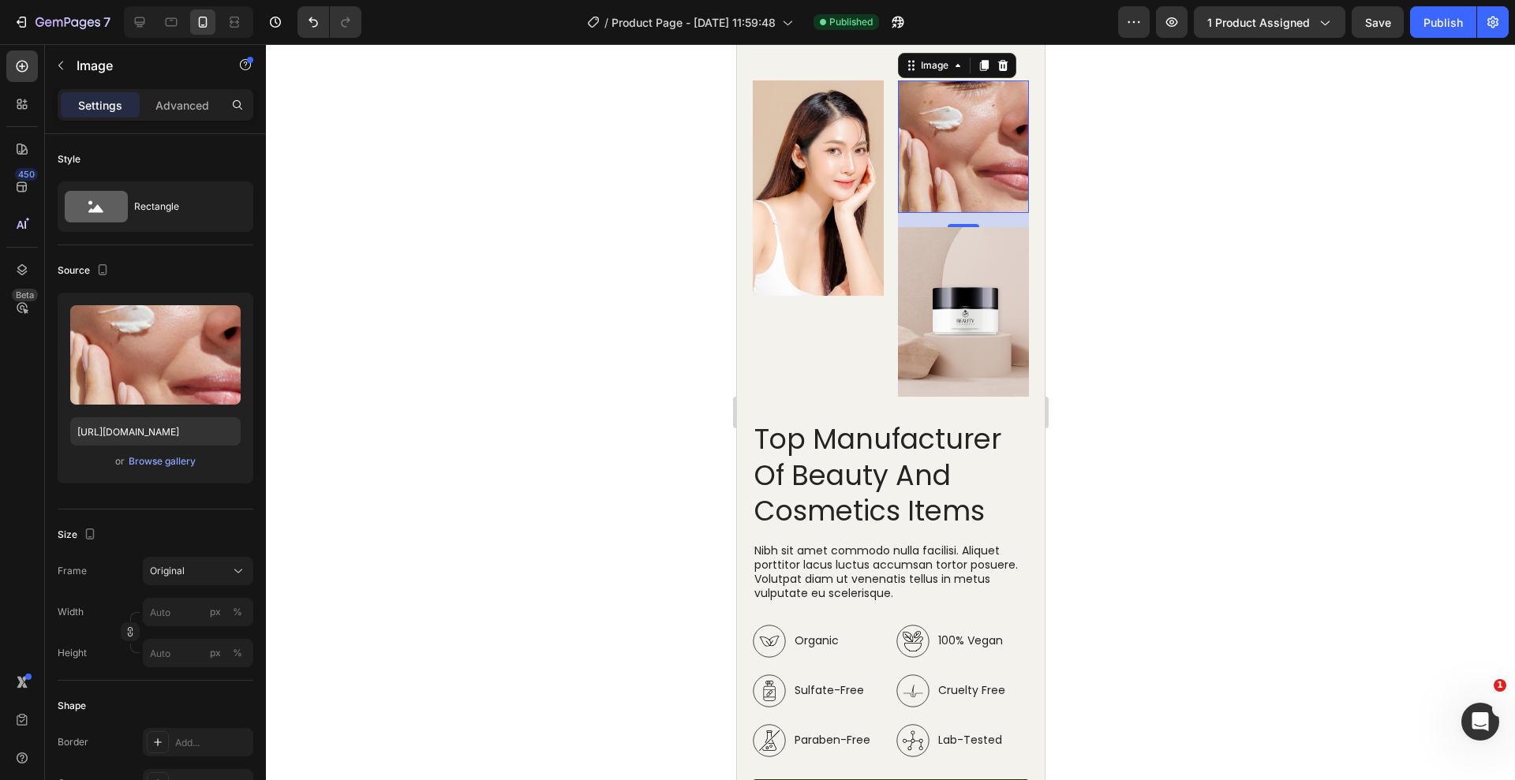
click at [951, 213] on img at bounding box center [962, 146] width 131 height 133
click at [836, 296] on img at bounding box center [817, 187] width 131 height 215
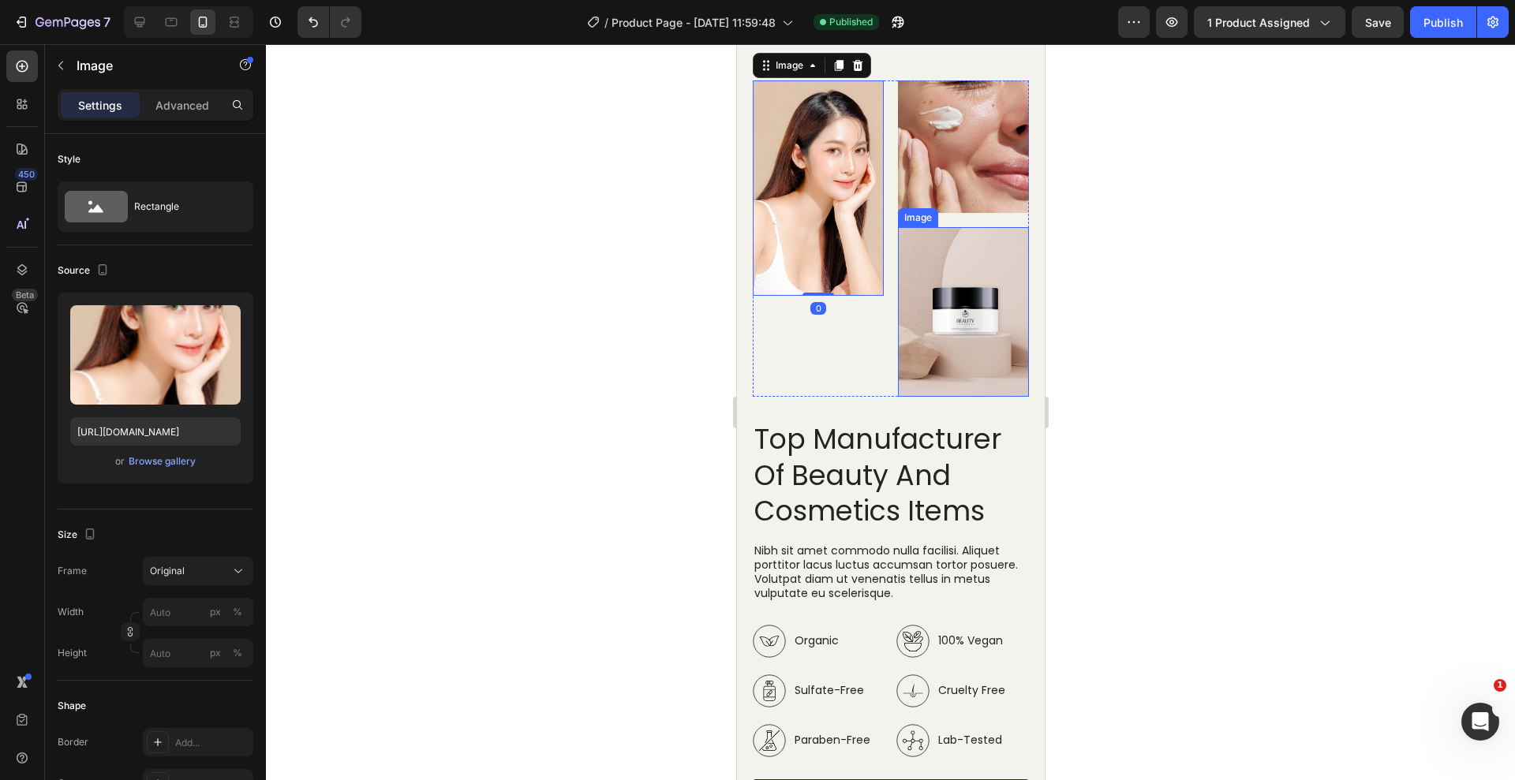
click at [938, 397] on img at bounding box center [962, 312] width 131 height 170
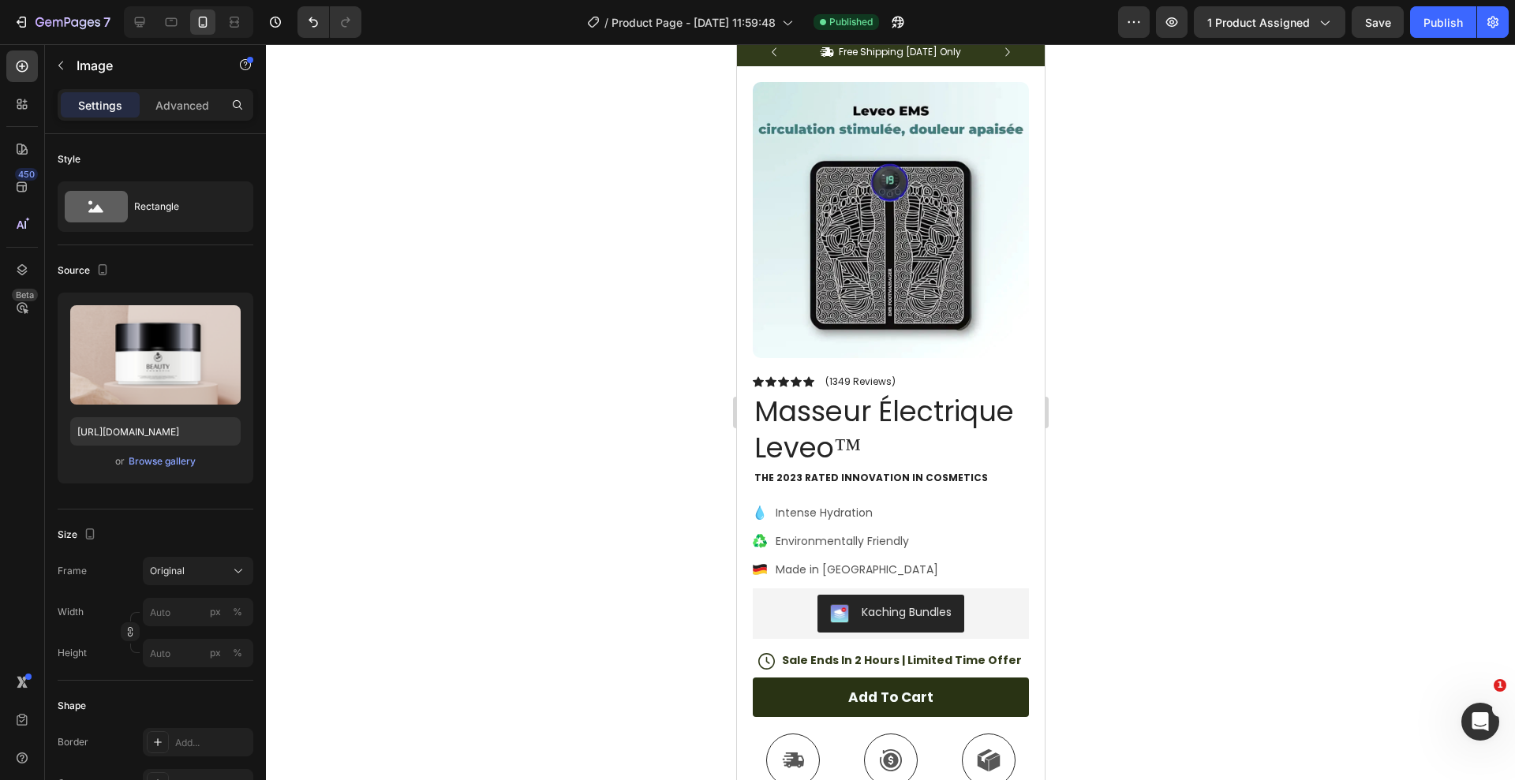
scroll to position [0, 0]
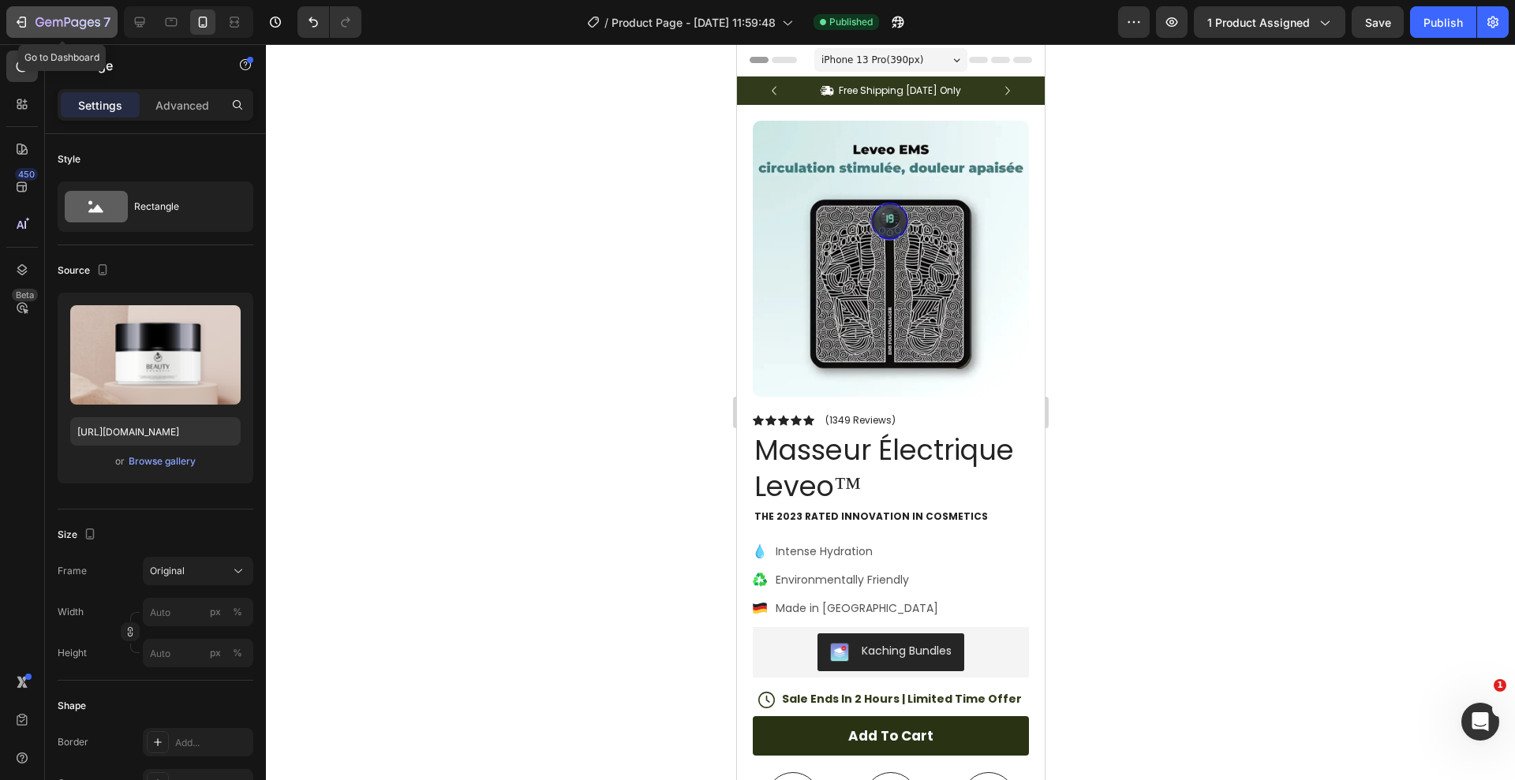
click at [36, 36] on button "7" at bounding box center [61, 22] width 111 height 32
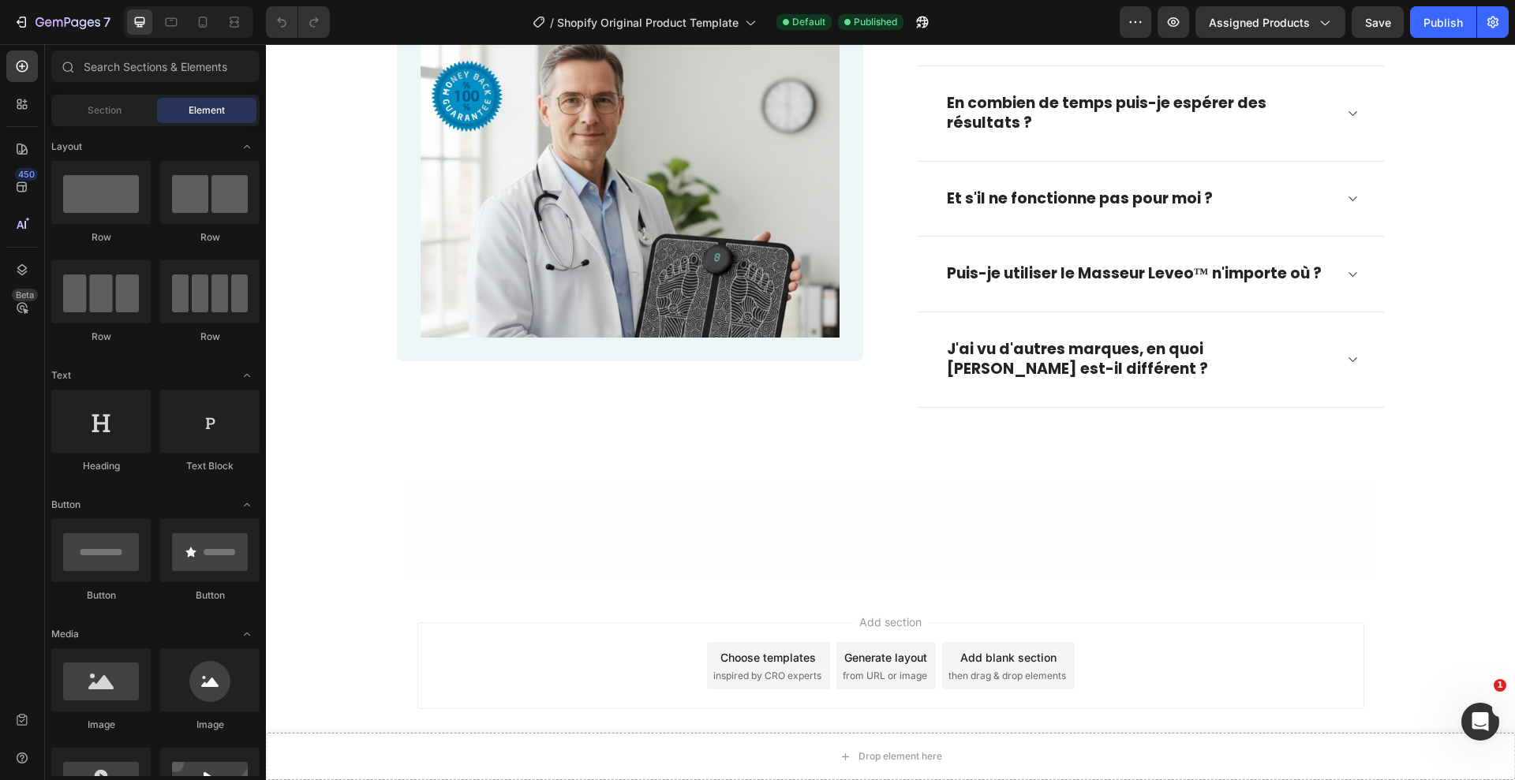
scroll to position [2823, 0]
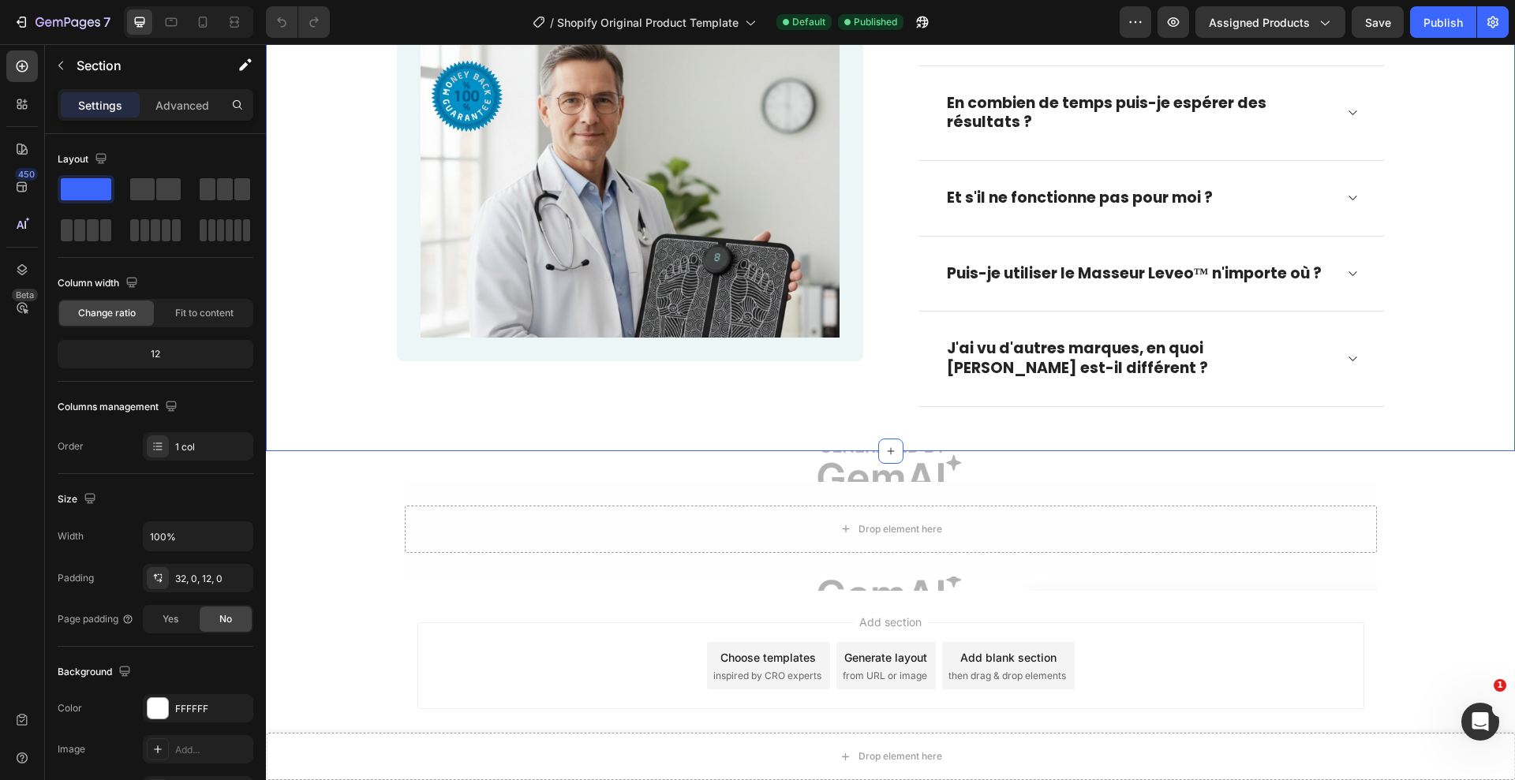
click at [911, 450] on div "Questions fréquentes Heading Comment fonctionne exactement le Masseur pour Pied…" at bounding box center [890, 127] width 1249 height 649
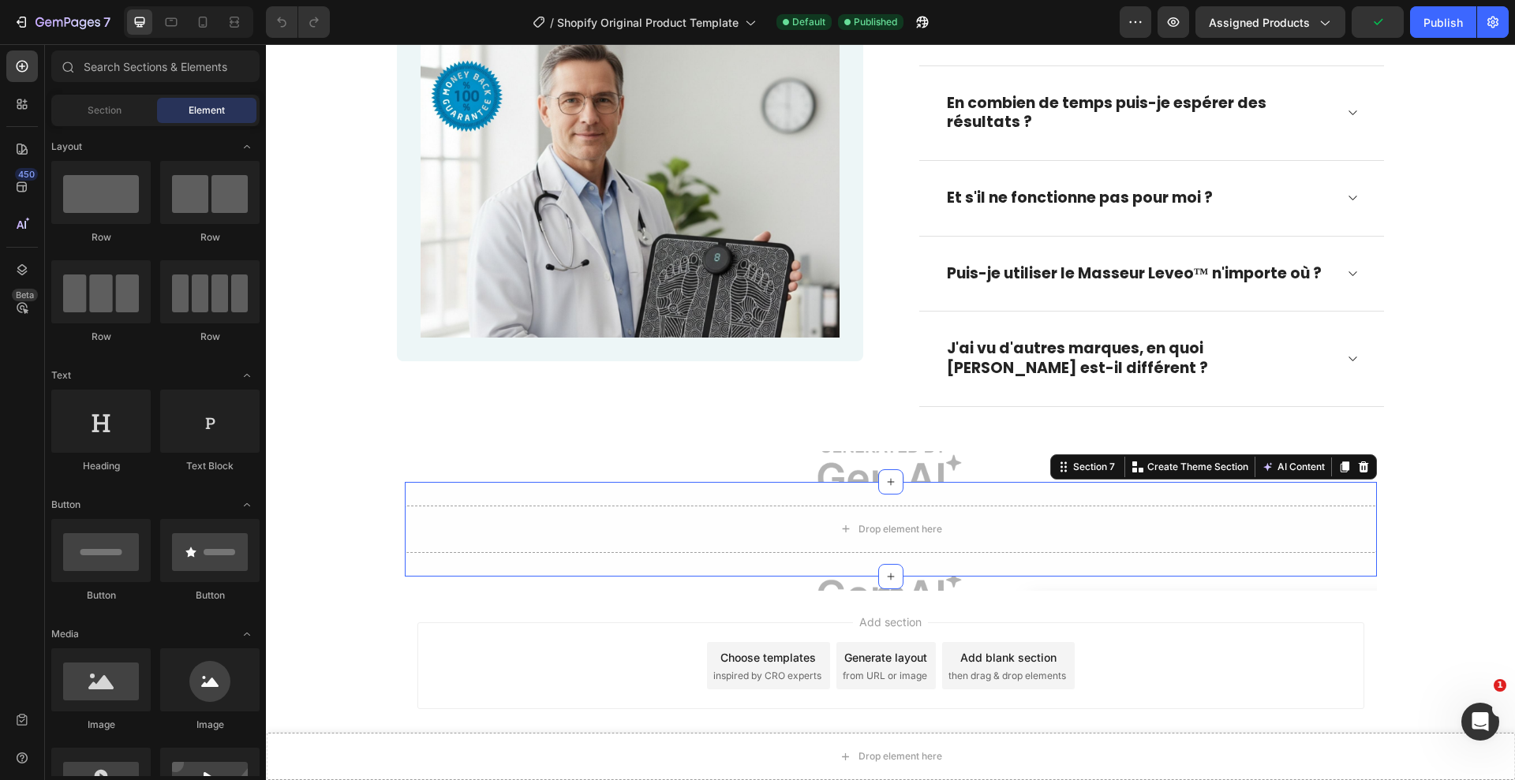
click at [649, 482] on div "Drop element here Section 7 You can create reusable sections Create Theme Secti…" at bounding box center [891, 529] width 972 height 95
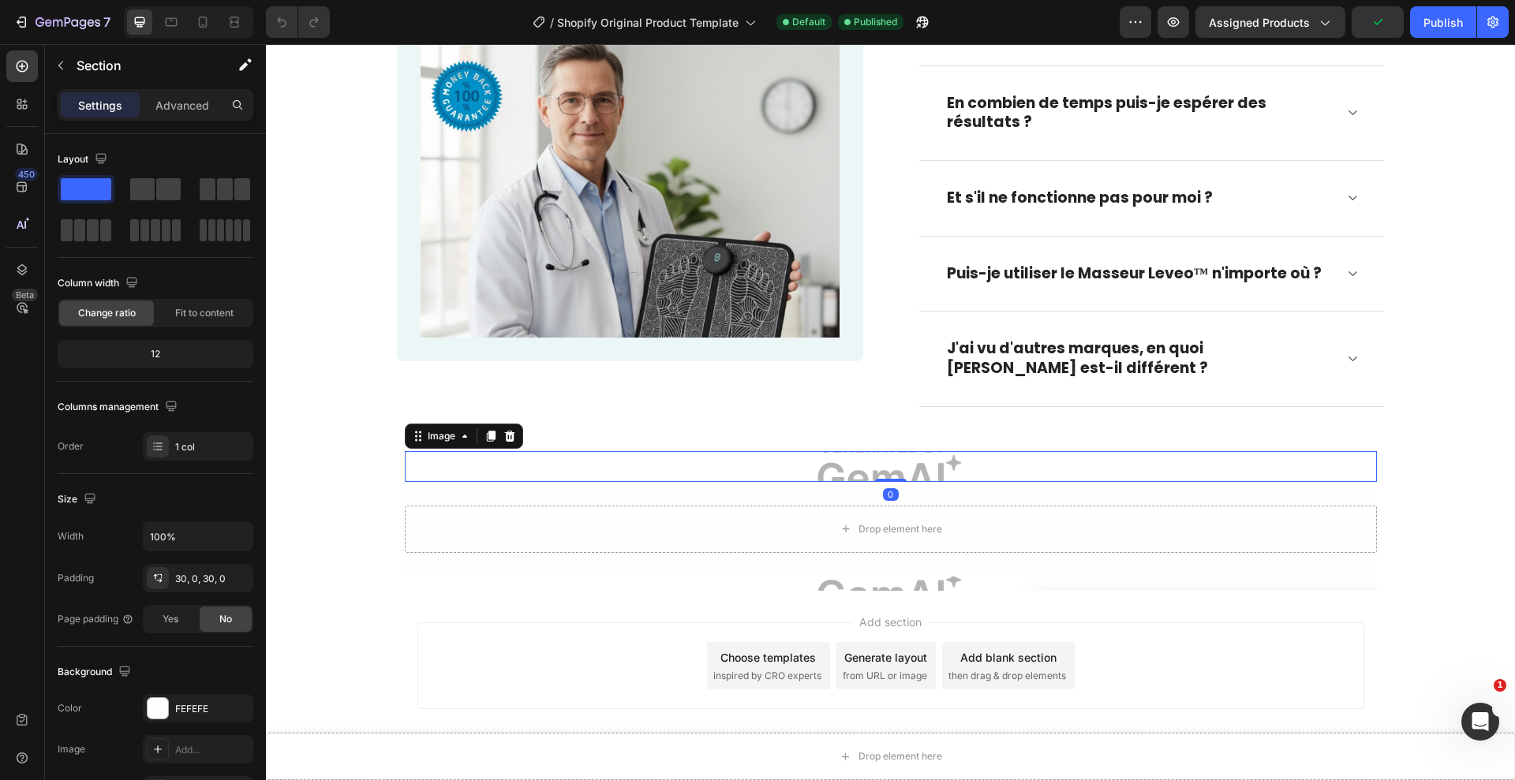
click at [649, 464] on img at bounding box center [891, 466] width 972 height 31
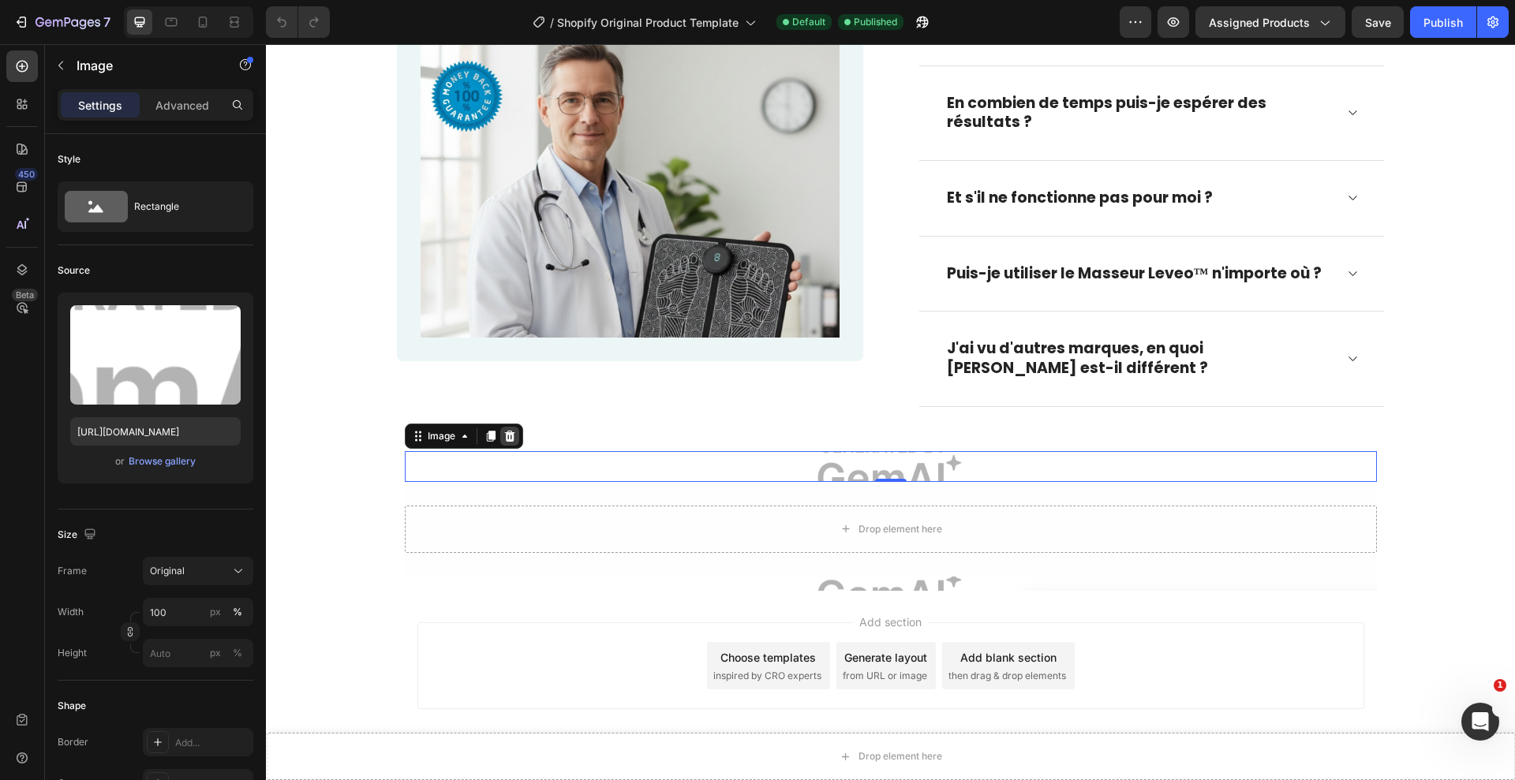
click at [513, 439] on icon at bounding box center [509, 436] width 10 height 11
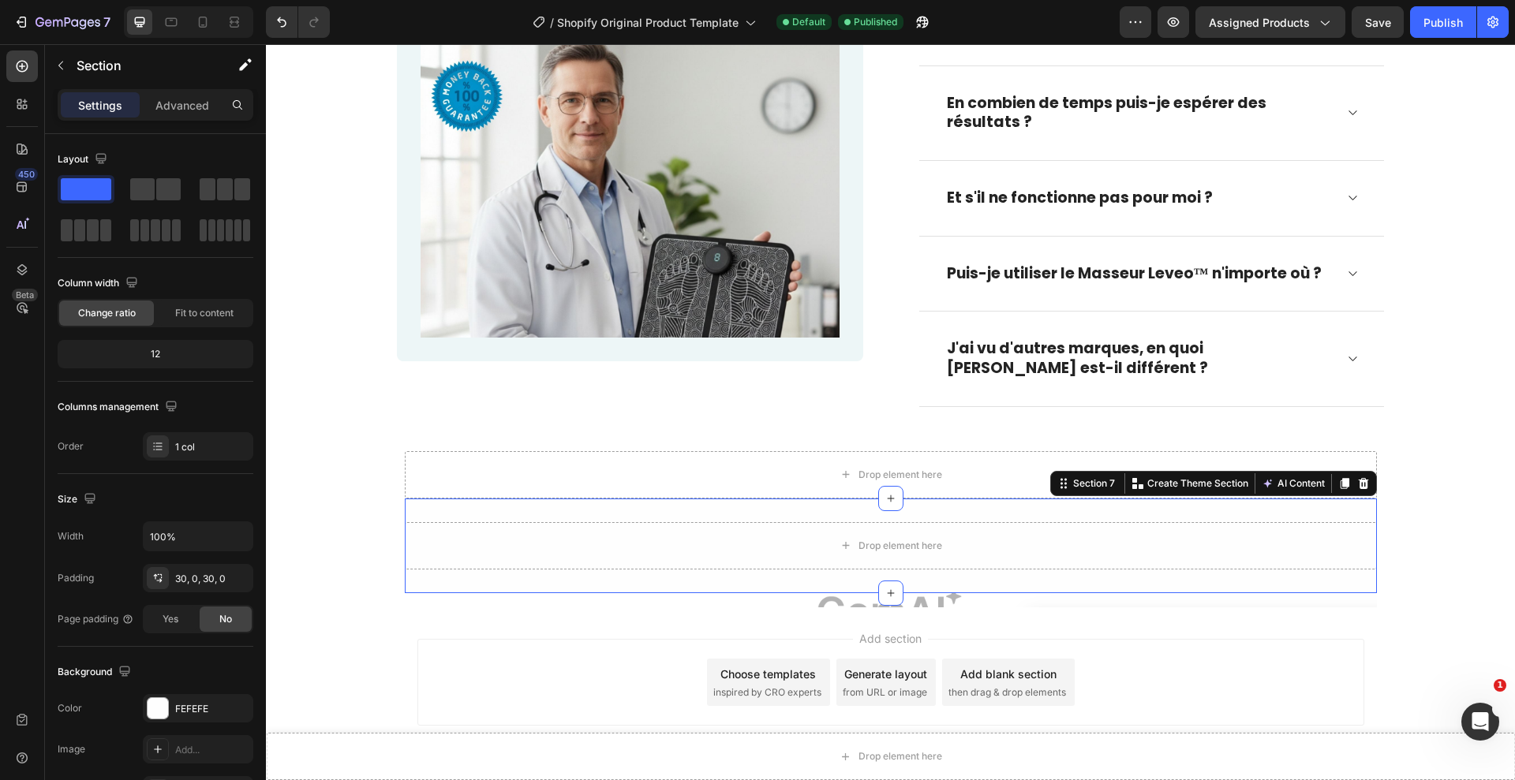
click at [499, 503] on div "Drop element here Section 7 You can create reusable sections Create Theme Secti…" at bounding box center [891, 546] width 972 height 95
click at [1364, 481] on icon at bounding box center [1363, 483] width 10 height 11
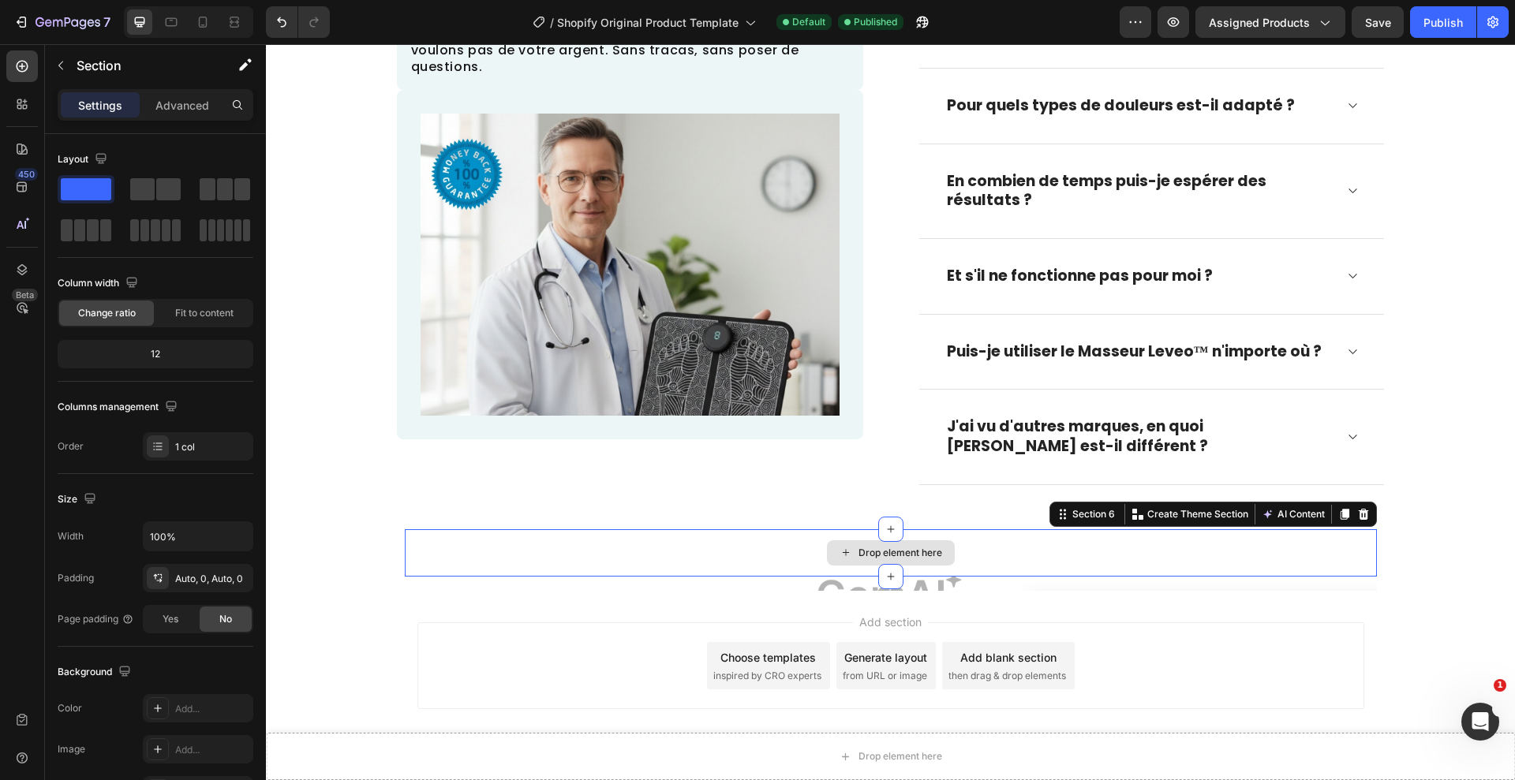
click at [1308, 549] on div "Drop element here" at bounding box center [891, 552] width 972 height 47
click at [1357, 518] on icon at bounding box center [1363, 514] width 13 height 13
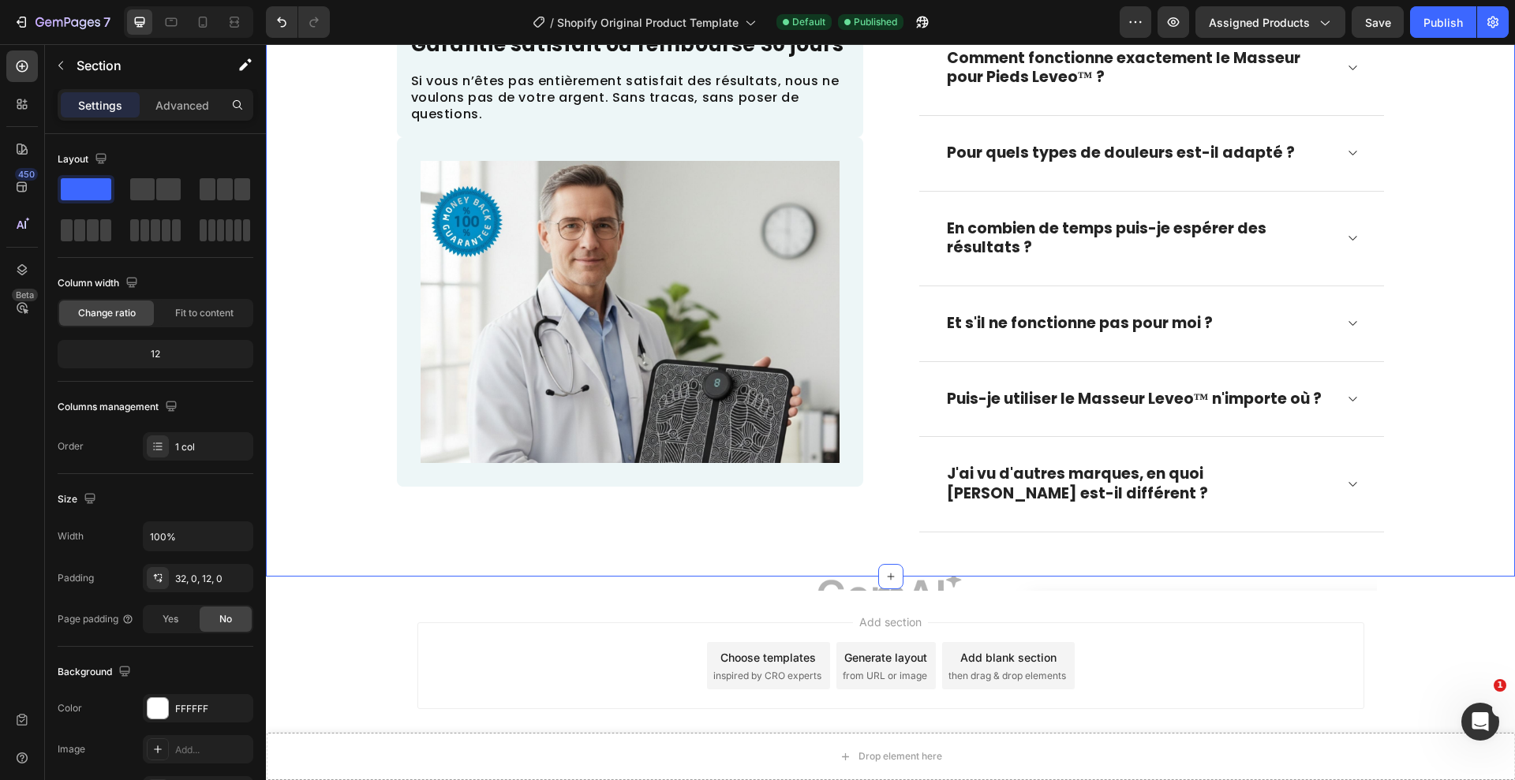
click at [1323, 560] on div "Questions fréquentes Heading Comment fonctionne exactement le Masseur pour Pied…" at bounding box center [890, 260] width 1249 height 614
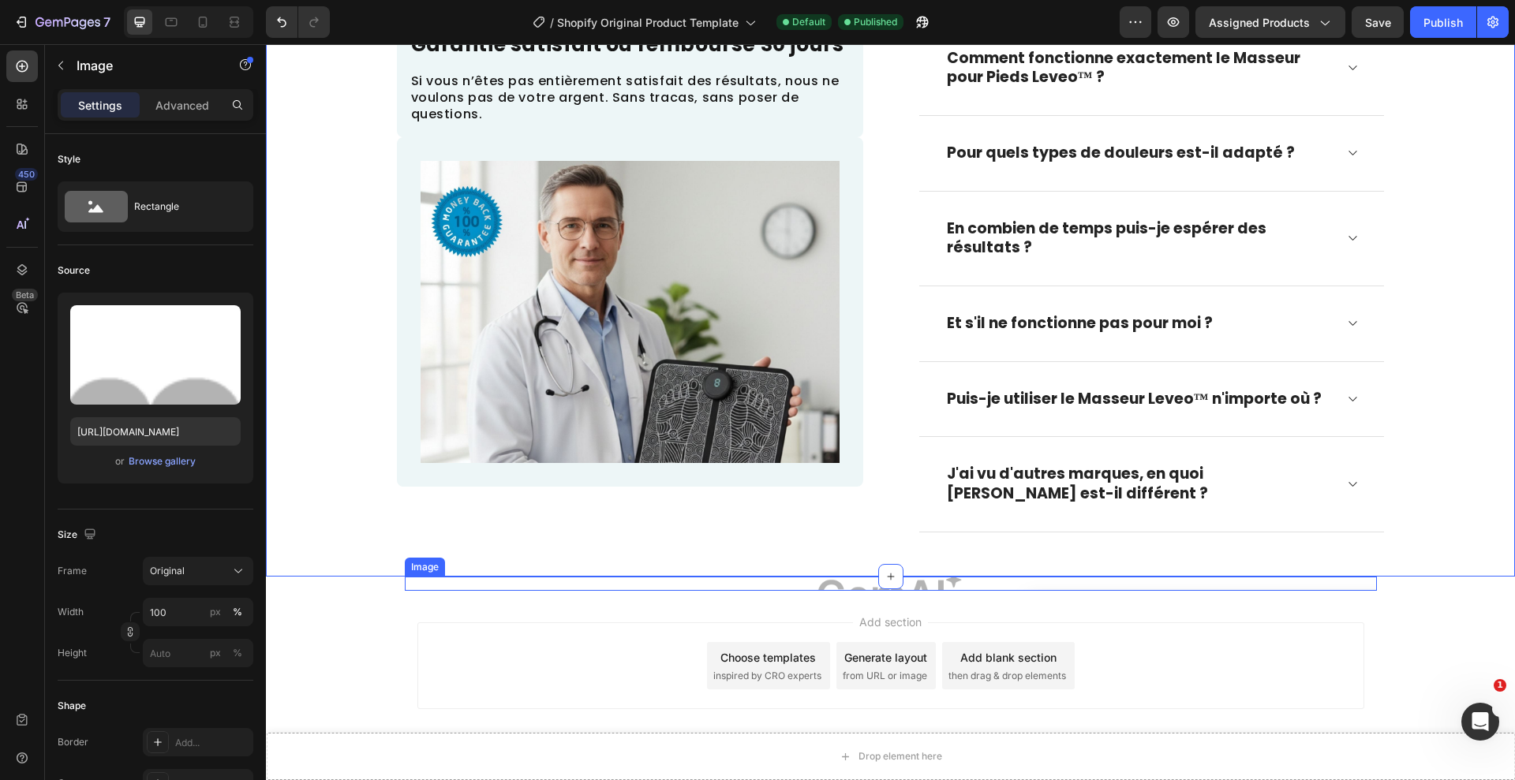
click at [1359, 587] on img at bounding box center [891, 584] width 972 height 14
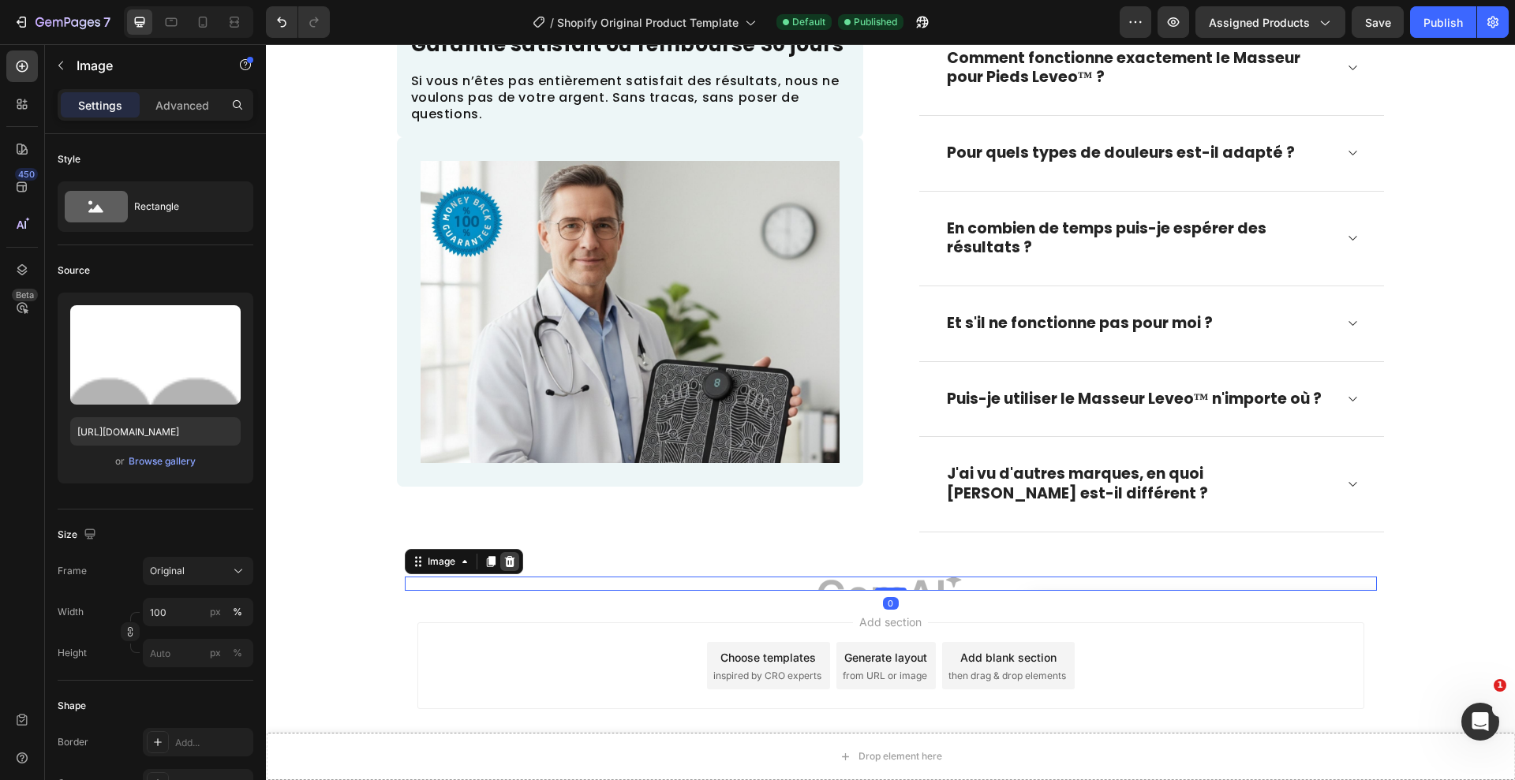
click at [514, 556] on icon at bounding box center [509, 562] width 13 height 13
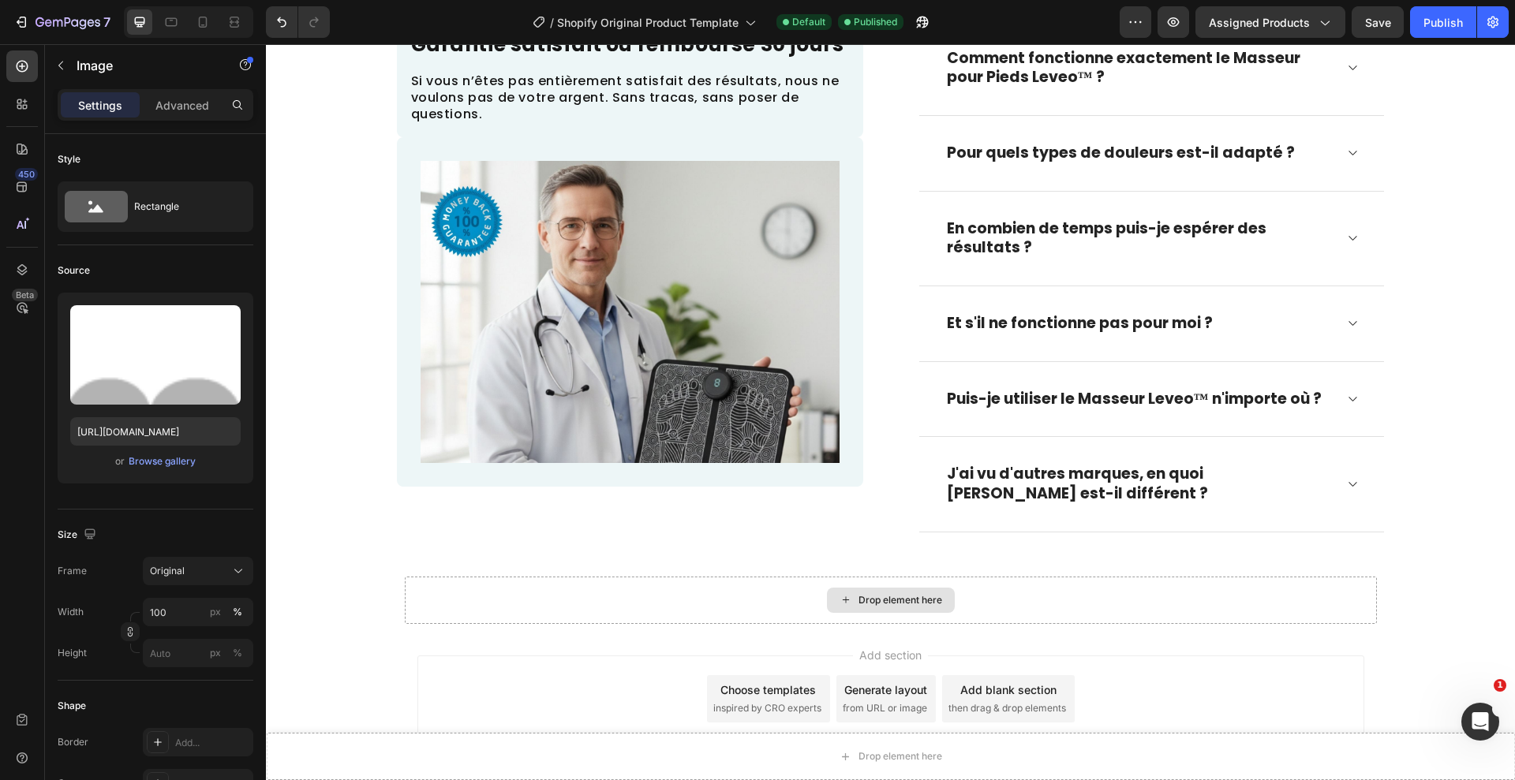
scroll to position [2729, 0]
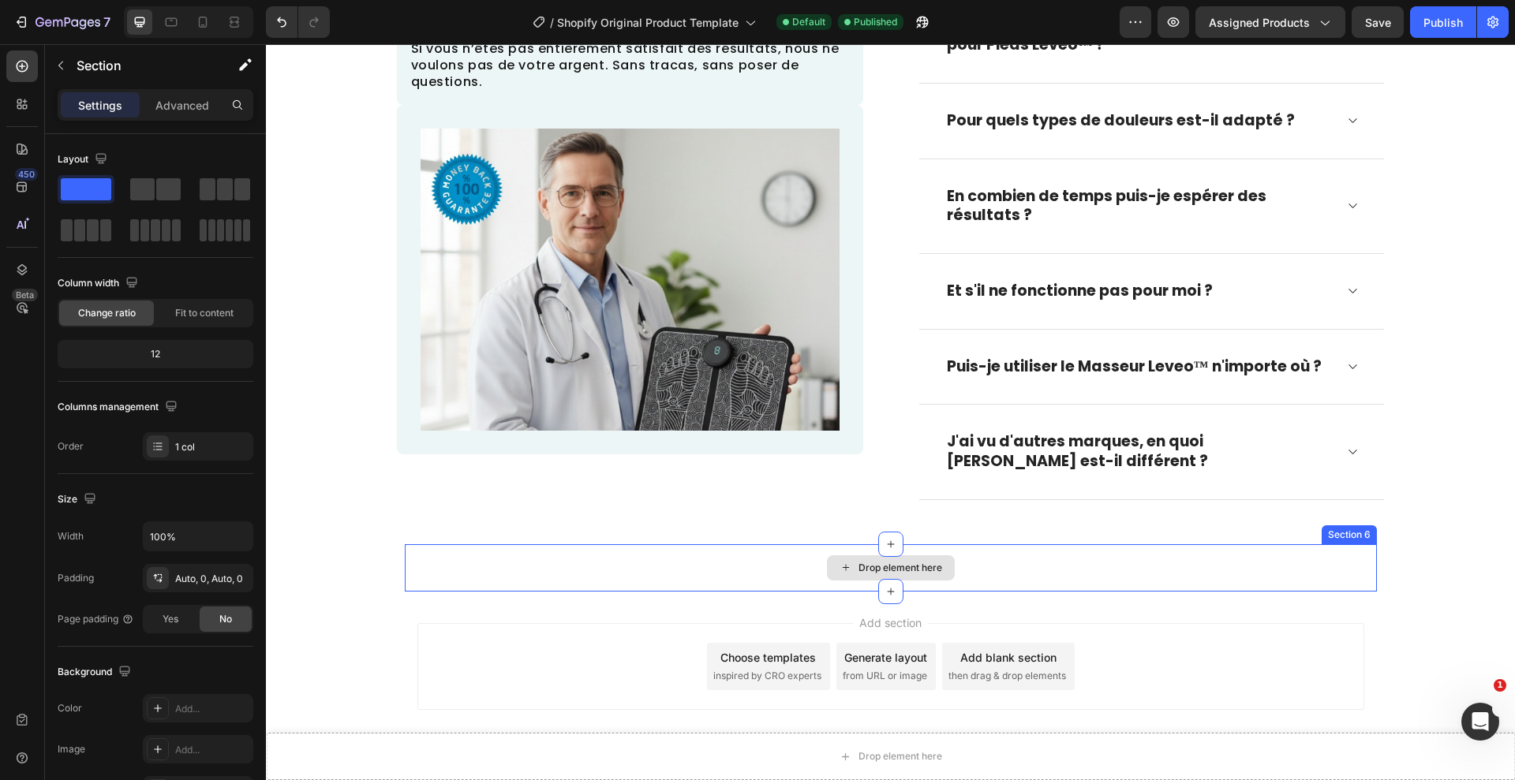
click at [729, 570] on div "Drop element here" at bounding box center [891, 567] width 972 height 47
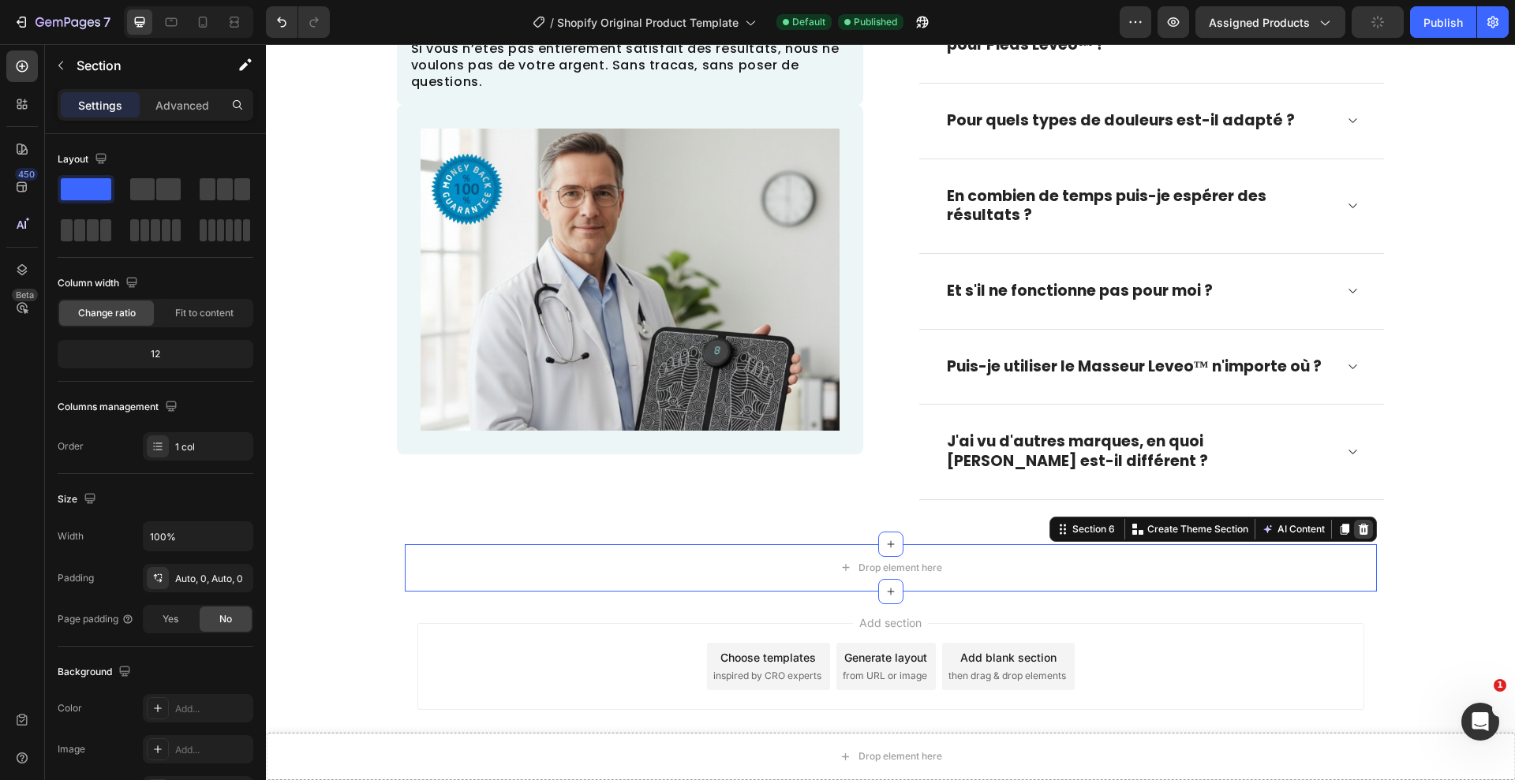
click at [1362, 528] on icon at bounding box center [1363, 529] width 10 height 11
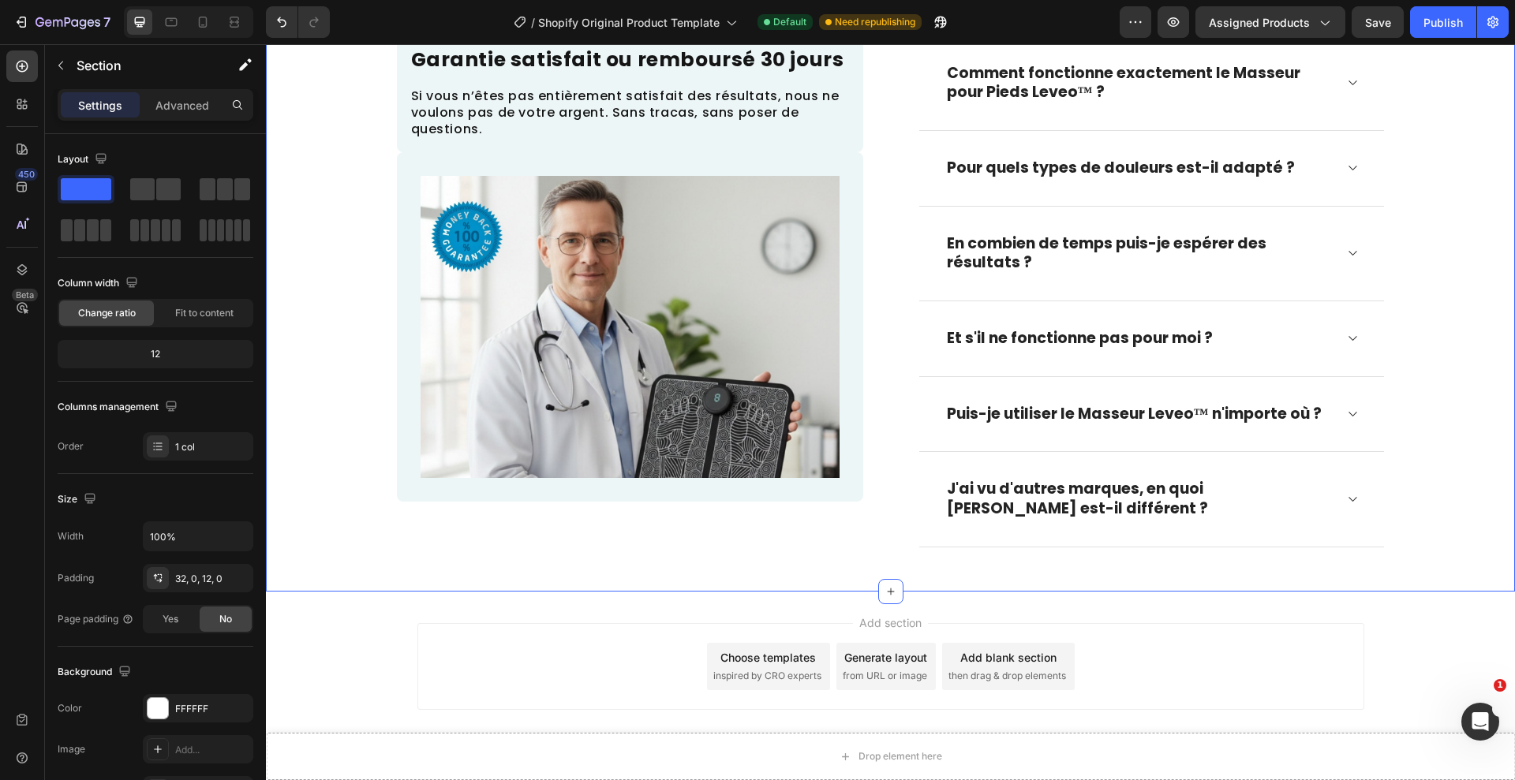
click at [761, 589] on div "Questions fréquentes Heading Comment fonctionne exactement le Masseur pour Pied…" at bounding box center [890, 267] width 1249 height 649
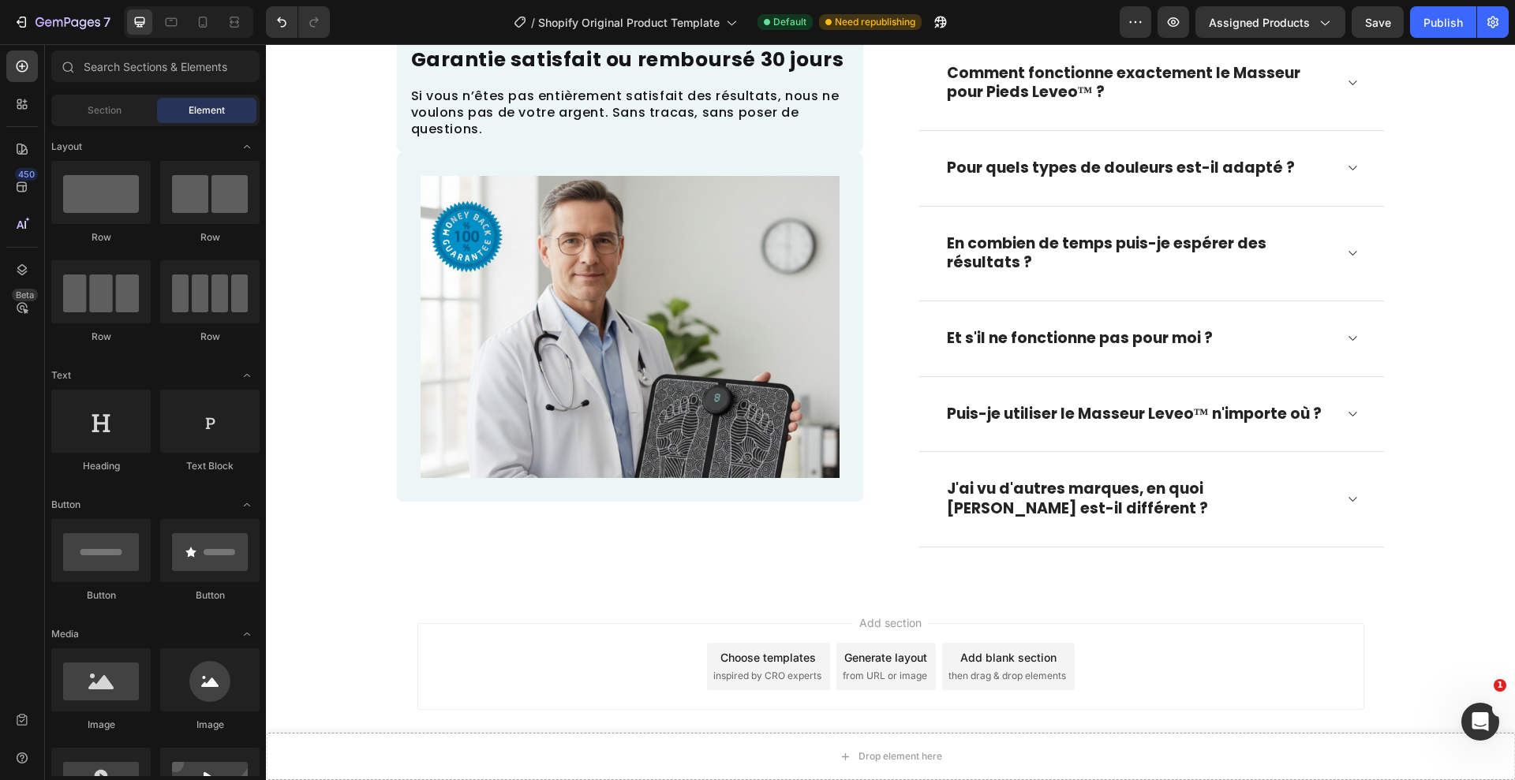
click at [1006, 608] on div "Add section Choose templates inspired by CRO experts Generate layout from URL o…" at bounding box center [890, 670] width 1249 height 156
click at [997, 597] on div "Add section Choose templates inspired by CRO experts Generate layout from URL o…" at bounding box center [890, 670] width 1249 height 156
click at [997, 593] on div "Add section Choose templates inspired by CRO experts Generate layout from URL o…" at bounding box center [890, 670] width 1249 height 156
click at [1023, 621] on div "Add section Choose templates inspired by CRO experts Generate layout from URL o…" at bounding box center [890, 670] width 1249 height 156
click at [1020, 590] on div "Questions fréquentes Heading Comment fonctionne exactement le Masseur pour Pied…" at bounding box center [890, 267] width 1249 height 649
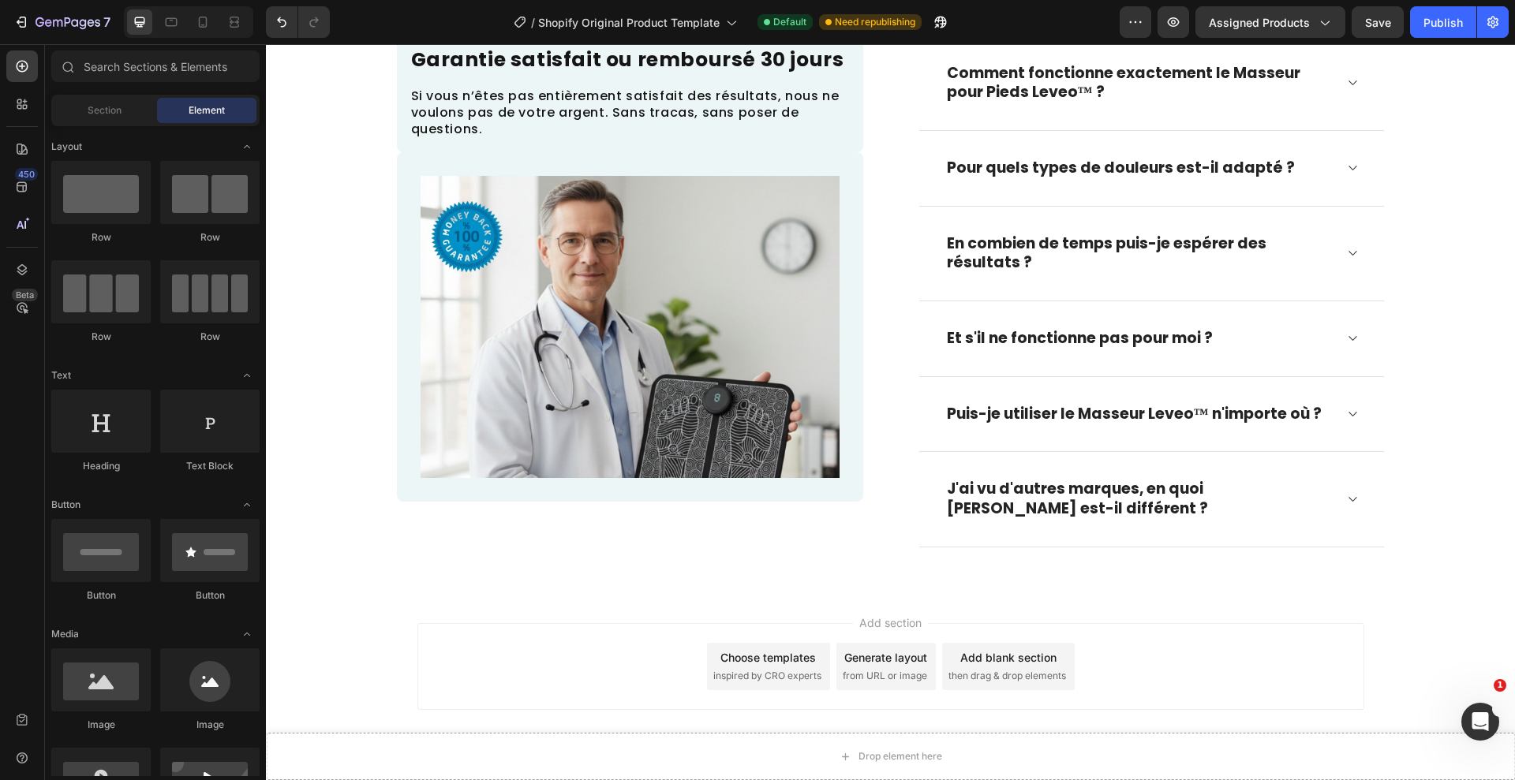
click at [1016, 597] on div "Add section Choose templates inspired by CRO experts Generate layout from URL o…" at bounding box center [890, 670] width 1249 height 156
click at [1427, 11] on button "Publish" at bounding box center [1443, 22] width 66 height 32
click at [1183, 10] on button "button" at bounding box center [1174, 22] width 32 height 32
